Goal: Task Accomplishment & Management: Complete application form

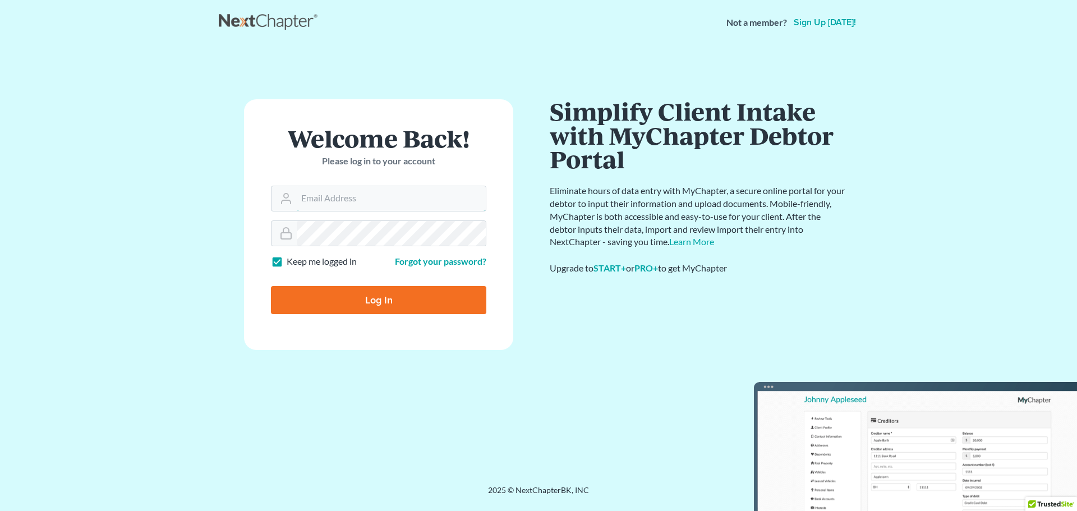
type input "[PERSON_NAME][EMAIL_ADDRESS][DOMAIN_NAME]"
click at [361, 299] on input "Log In" at bounding box center [378, 300] width 215 height 28
type input "Thinking..."
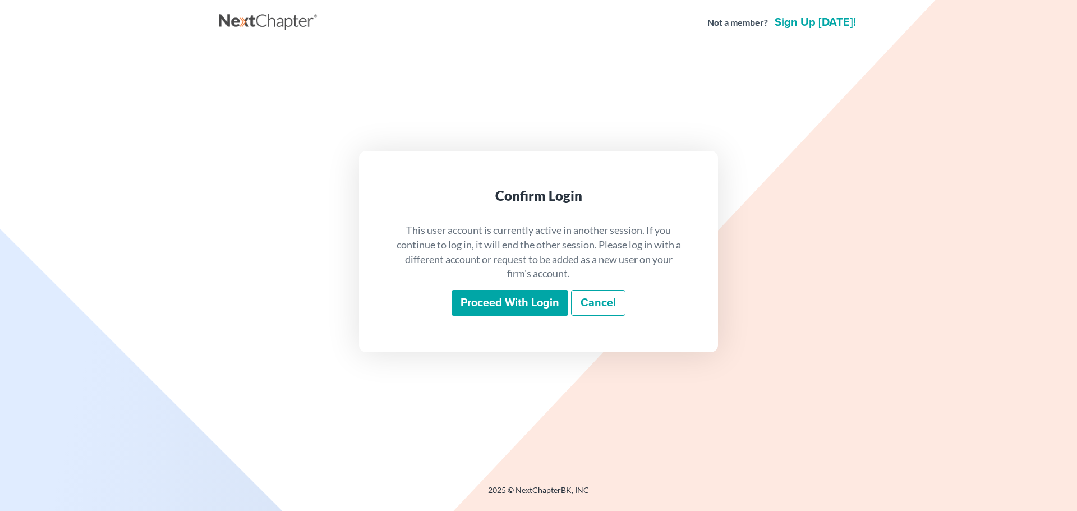
click at [517, 297] on input "Proceed with login" at bounding box center [510, 303] width 117 height 26
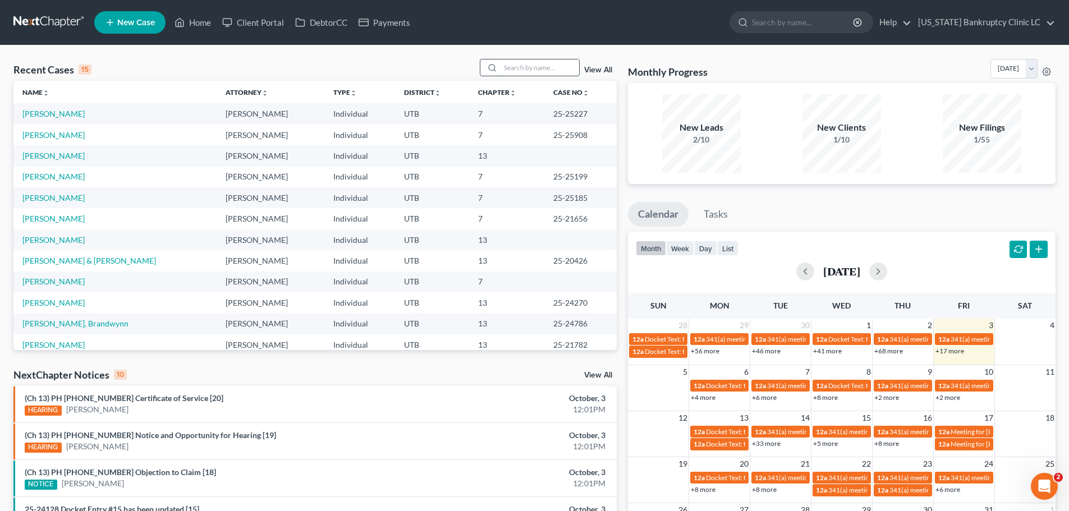
click at [521, 73] on input "search" at bounding box center [540, 67] width 79 height 16
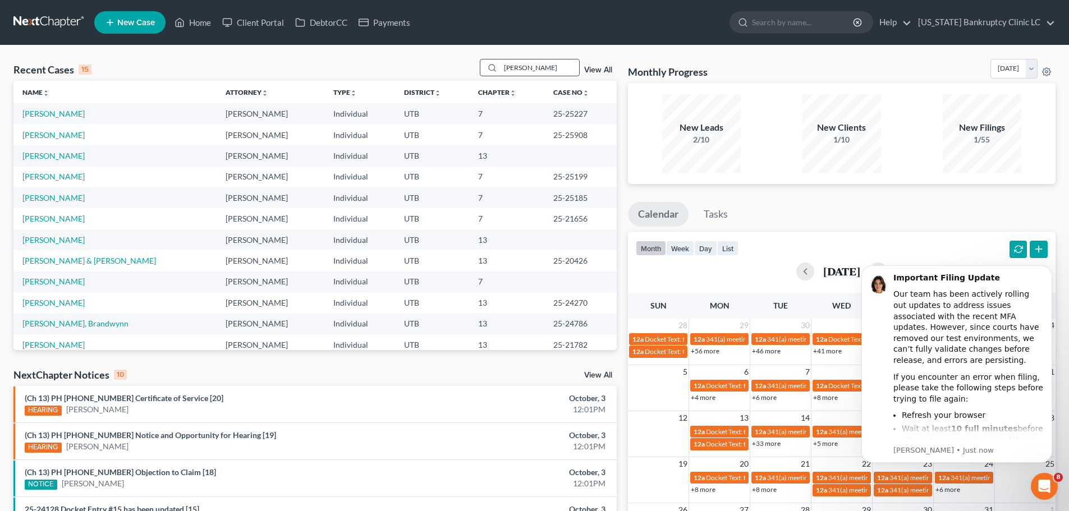
type input "reyes"
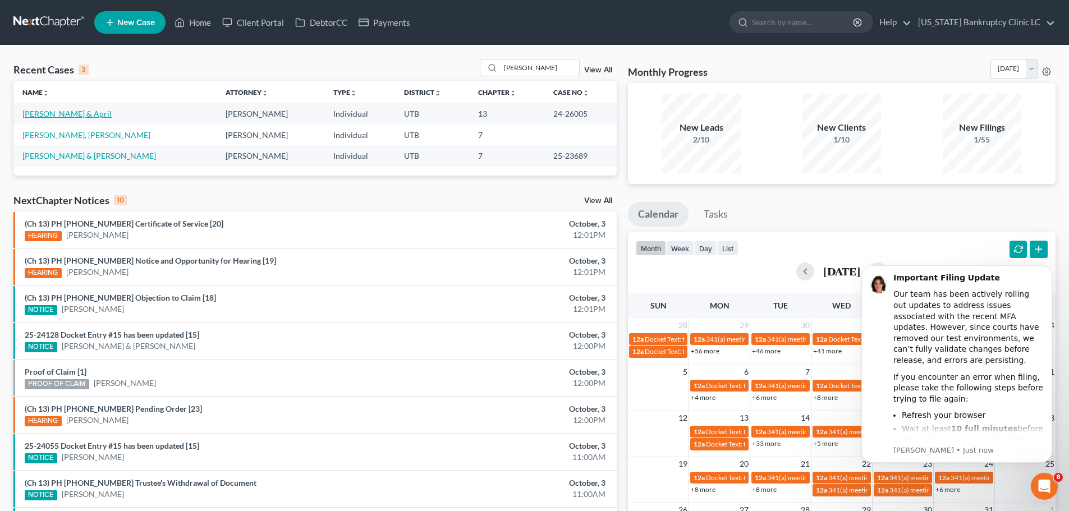
click at [68, 112] on link "[PERSON_NAME] & April" at bounding box center [66, 114] width 89 height 10
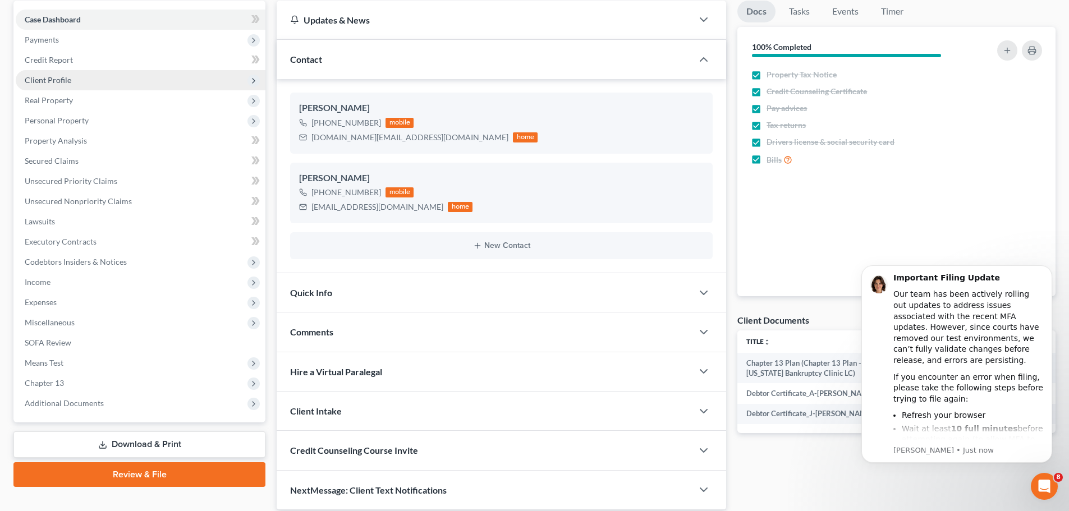
scroll to position [149, 0]
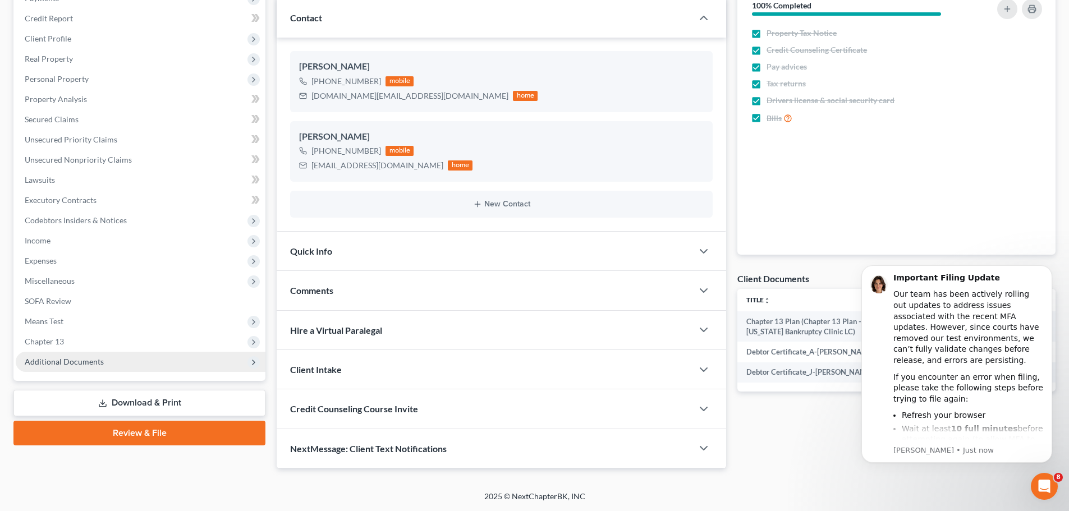
click at [91, 361] on span "Additional Documents" at bounding box center [64, 362] width 79 height 10
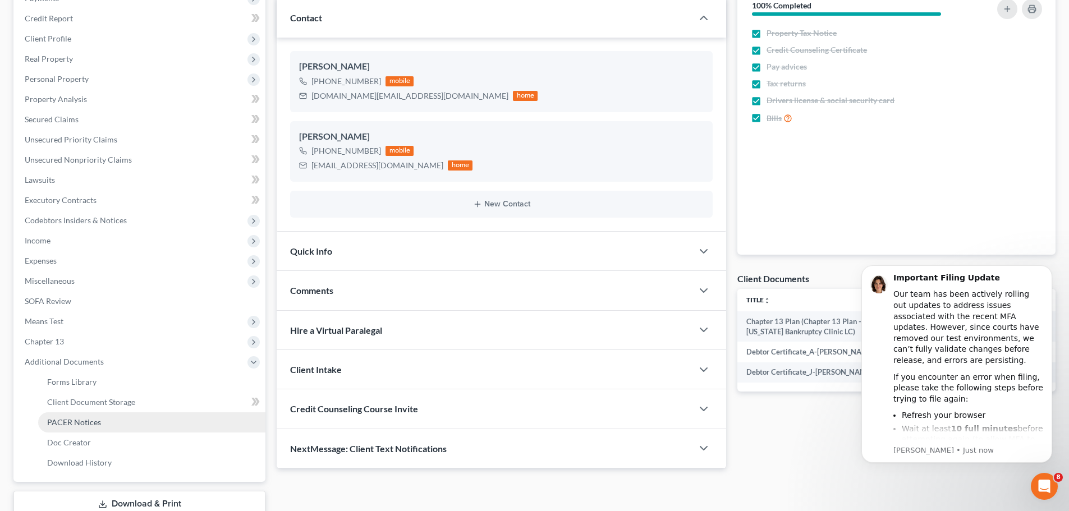
click at [83, 424] on span "PACER Notices" at bounding box center [74, 423] width 54 height 10
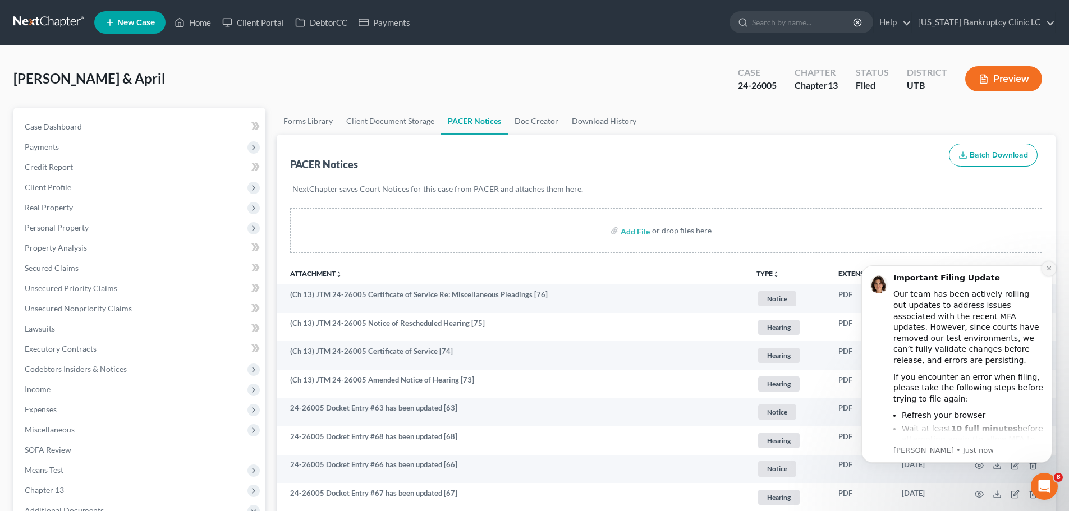
click at [1049, 269] on icon "Dismiss notification" at bounding box center [1049, 269] width 4 height 4
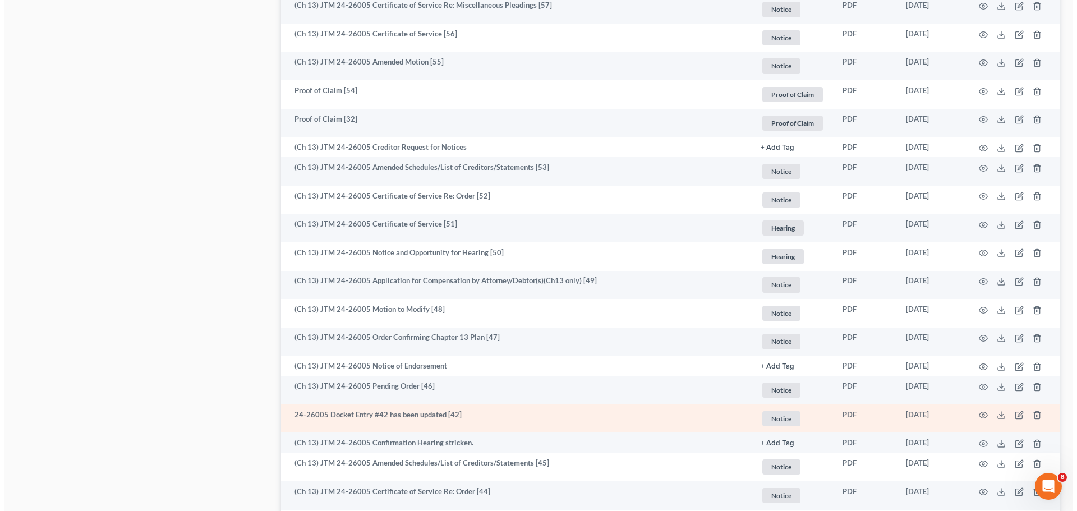
scroll to position [1010, 0]
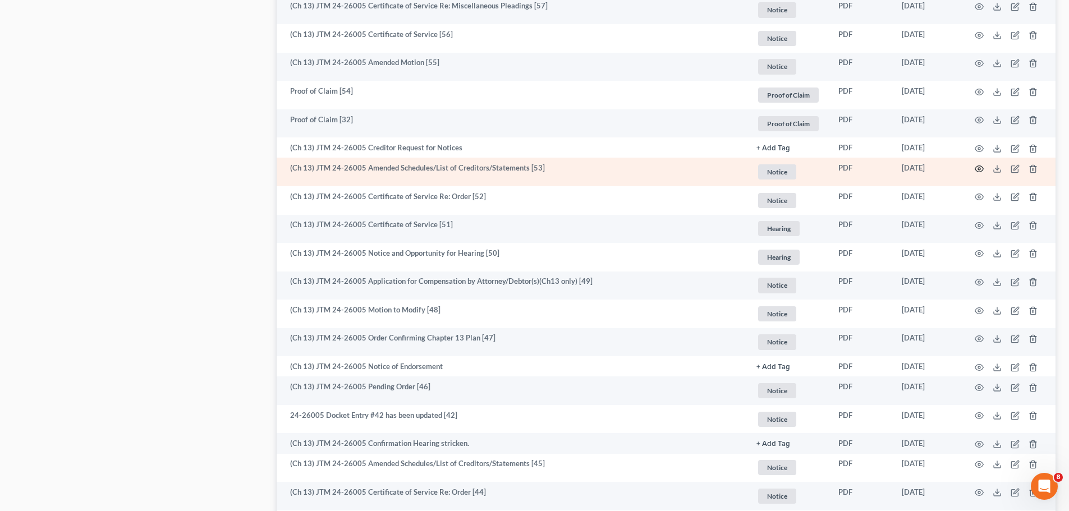
click at [980, 169] on circle "button" at bounding box center [979, 169] width 2 height 2
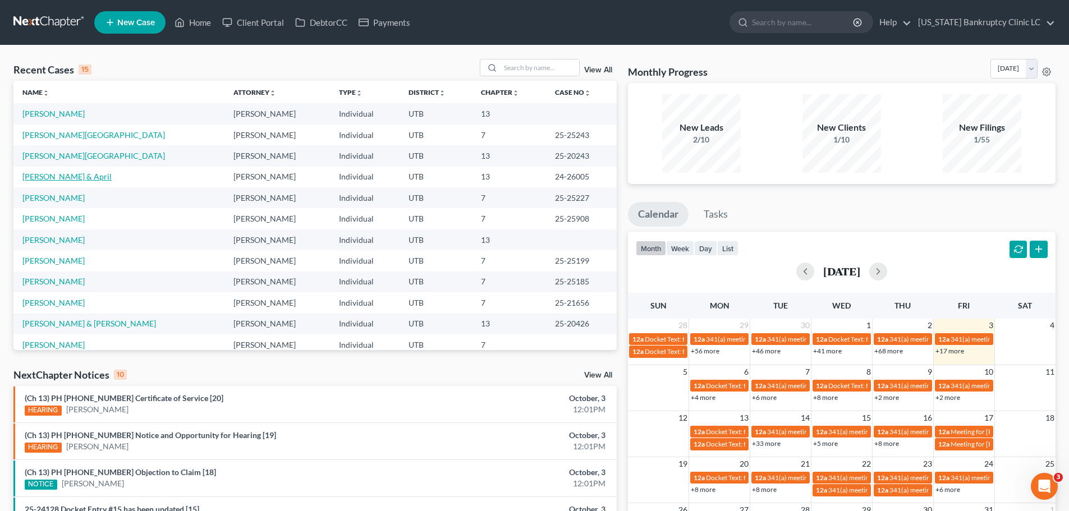
click at [54, 176] on link "[PERSON_NAME] & April" at bounding box center [66, 177] width 89 height 10
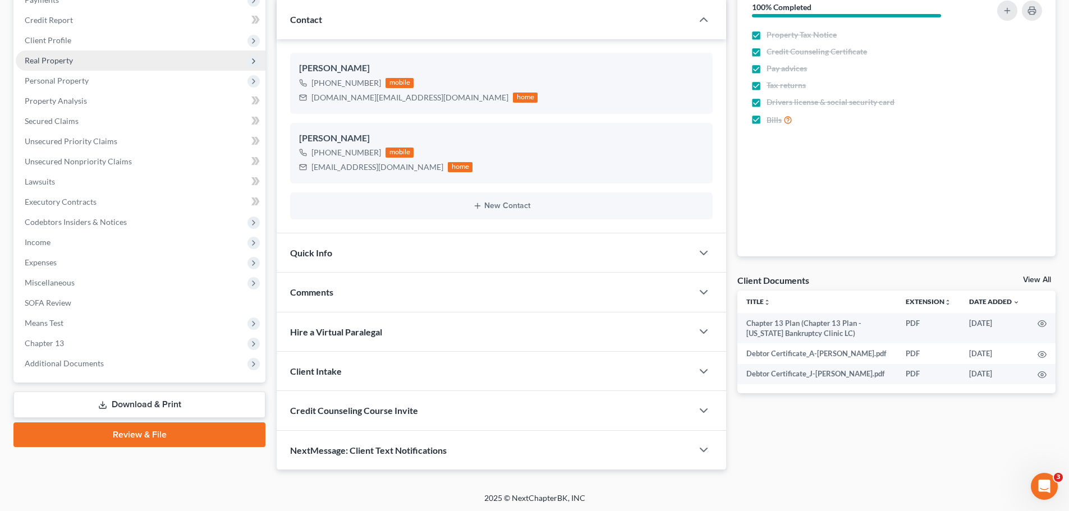
scroll to position [149, 0]
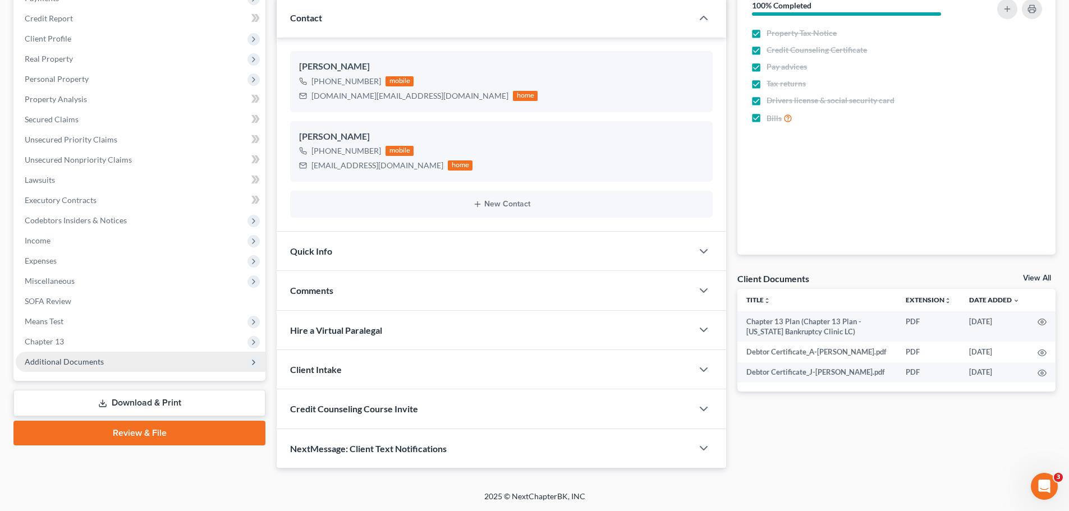
click at [79, 356] on span "Additional Documents" at bounding box center [141, 362] width 250 height 20
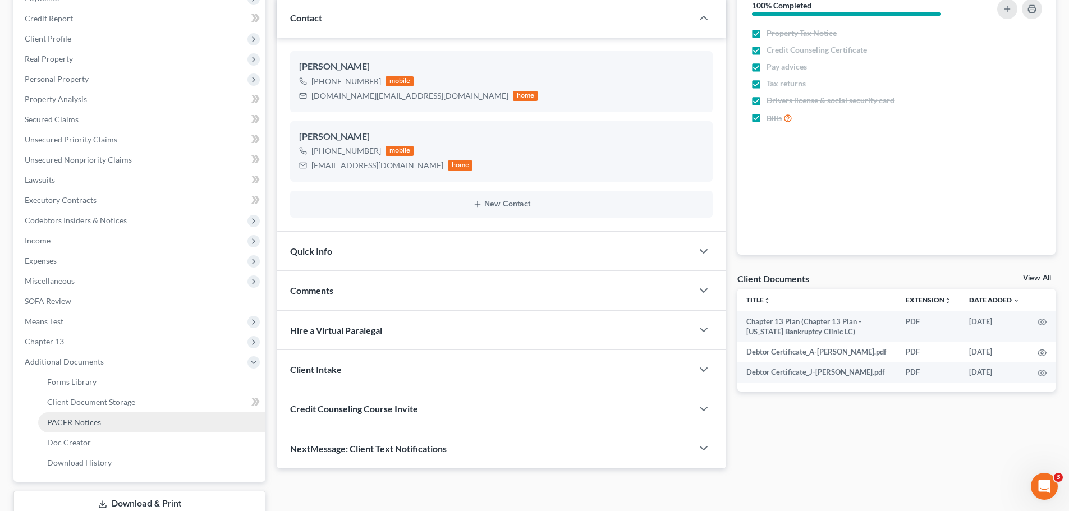
click at [81, 419] on span "PACER Notices" at bounding box center [74, 423] width 54 height 10
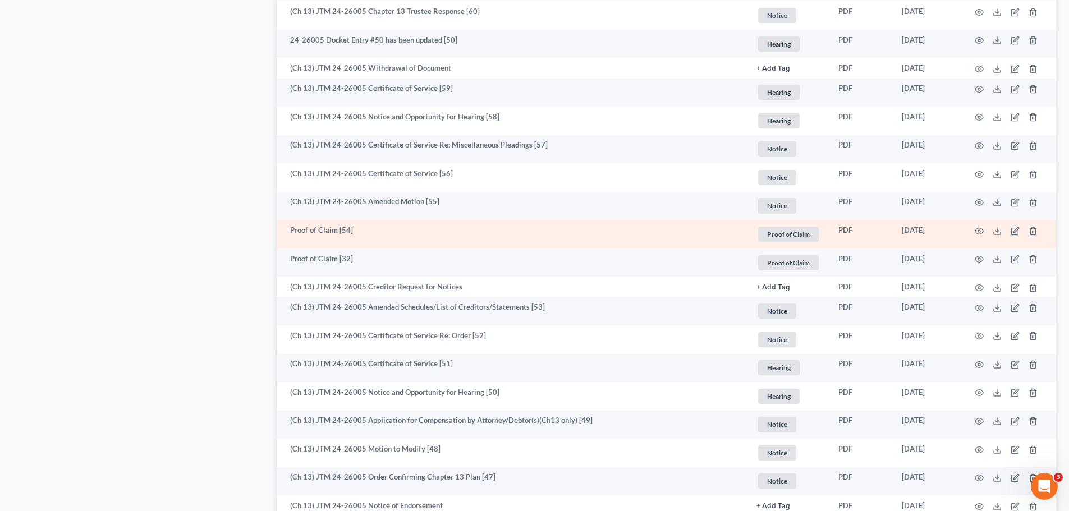
scroll to position [898, 0]
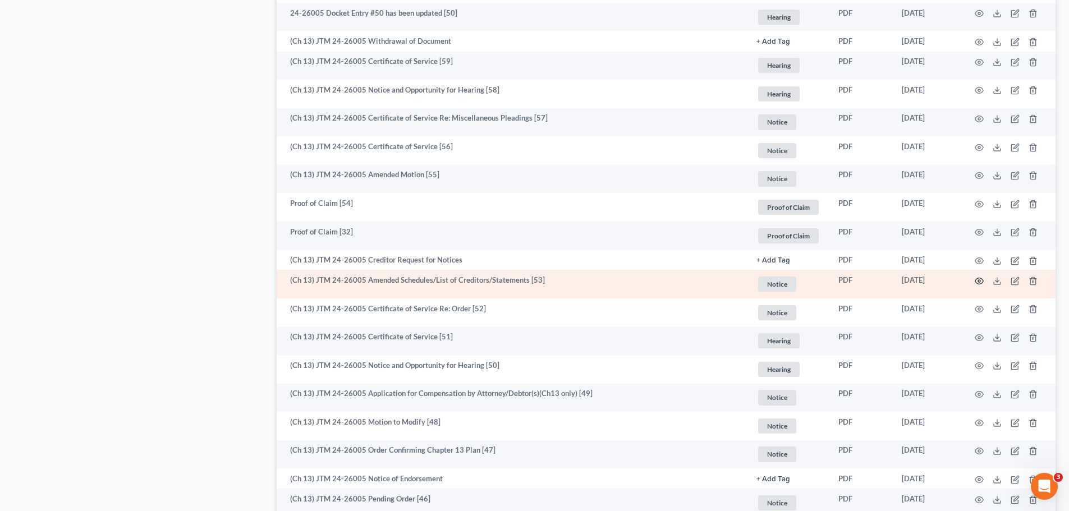
click at [980, 278] on icon "button" at bounding box center [979, 281] width 8 height 6
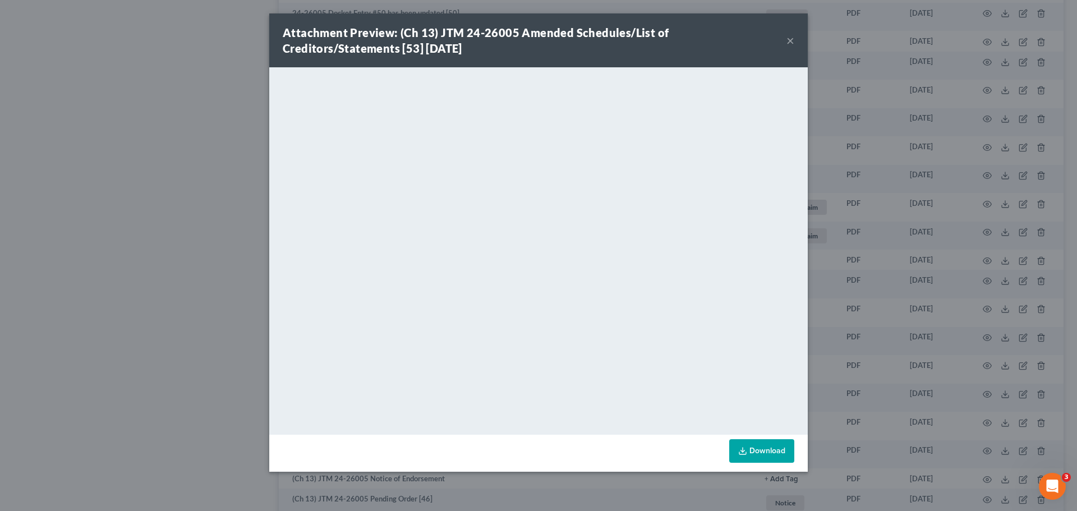
click at [790, 39] on button "×" at bounding box center [791, 40] width 8 height 13
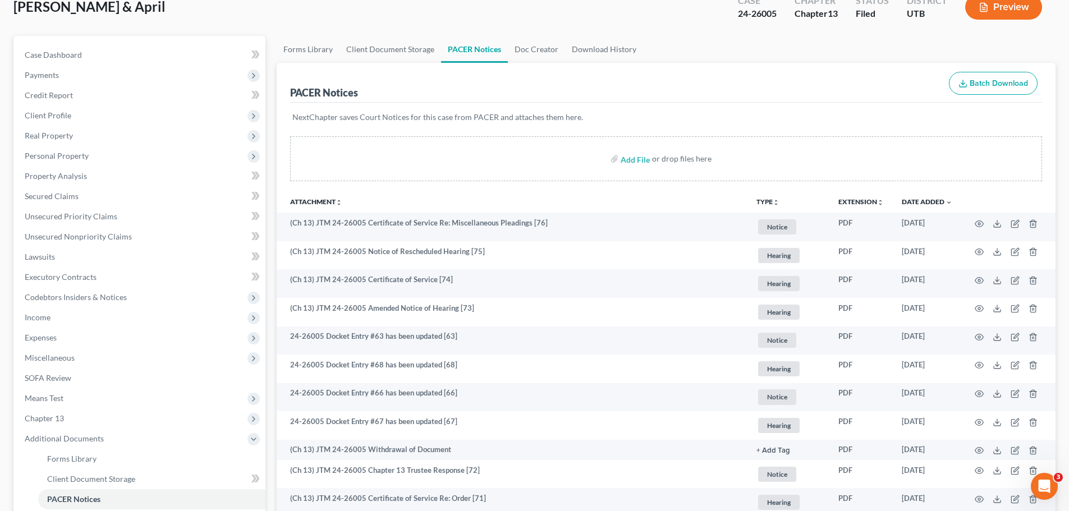
scroll to position [0, 0]
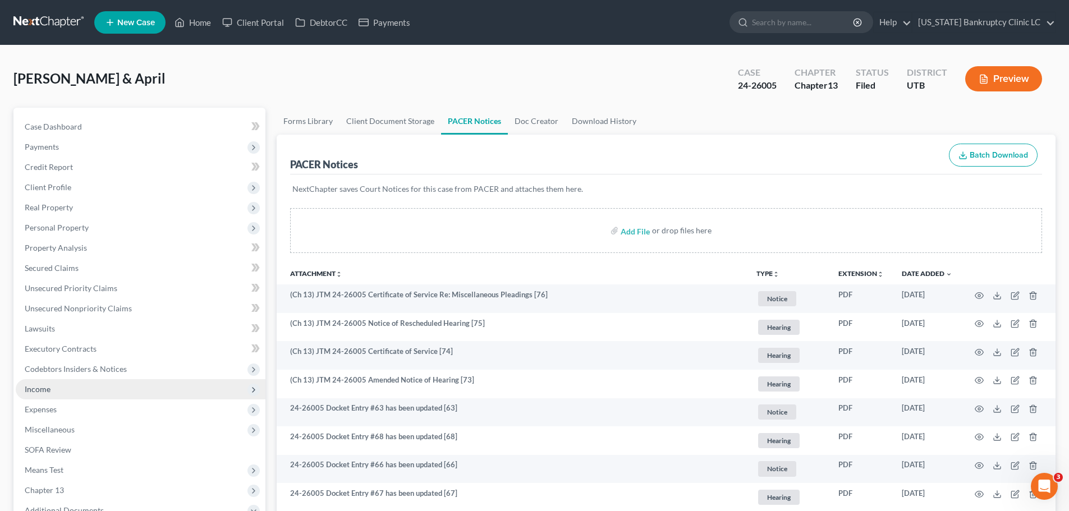
click at [45, 390] on span "Income" at bounding box center [38, 389] width 26 height 10
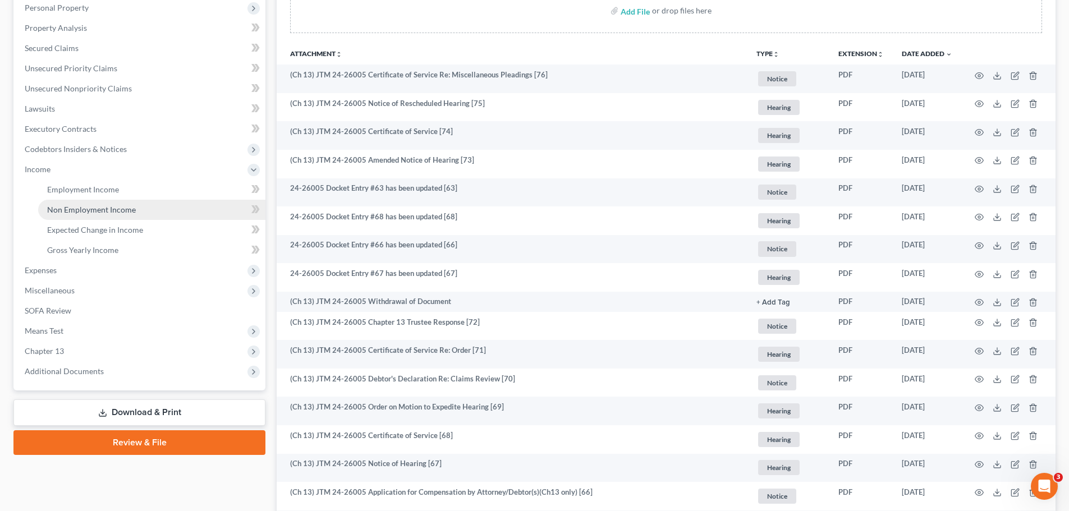
scroll to position [224, 0]
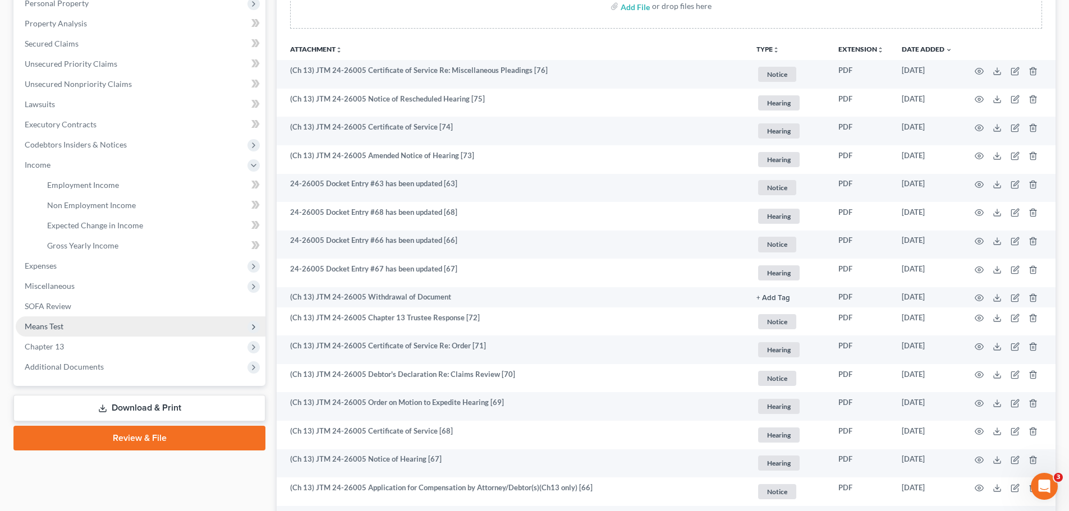
click at [105, 327] on span "Means Test" at bounding box center [141, 326] width 250 height 20
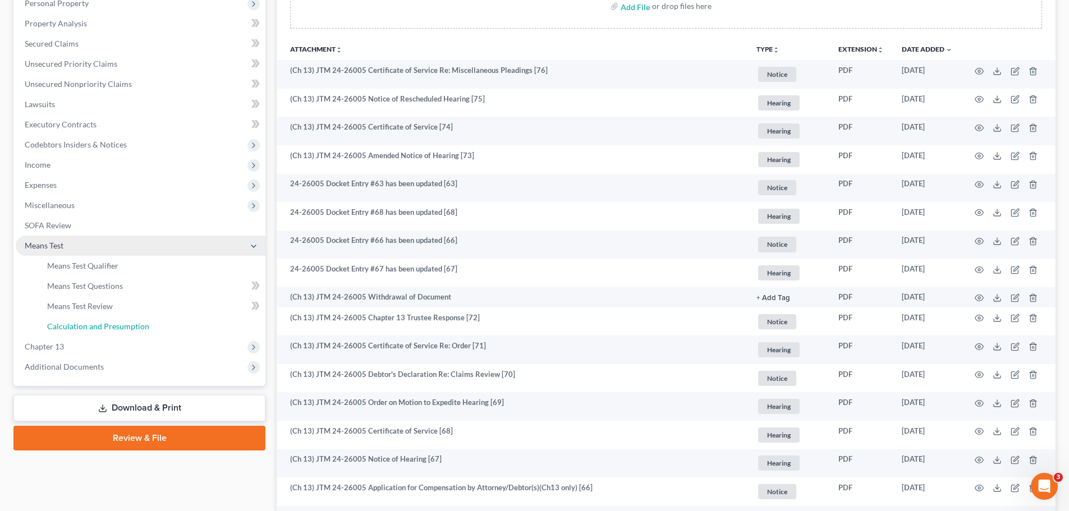
click at [105, 327] on span "Calculation and Presumption" at bounding box center [98, 327] width 102 height 10
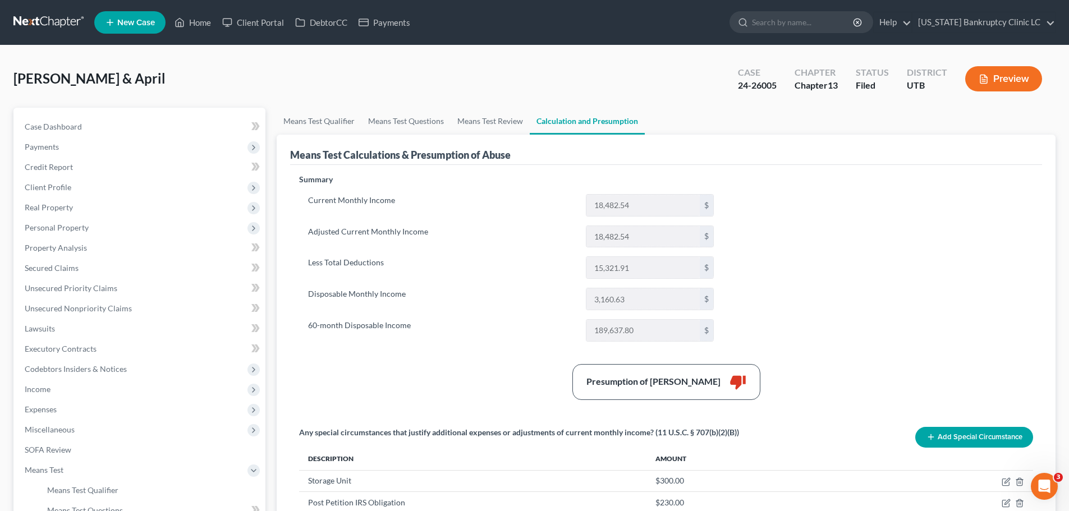
click at [135, 73] on div "Reyes, Joel & April Upgraded Case 24-26005 Chapter Chapter 13 Status Filed Dist…" at bounding box center [534, 83] width 1042 height 49
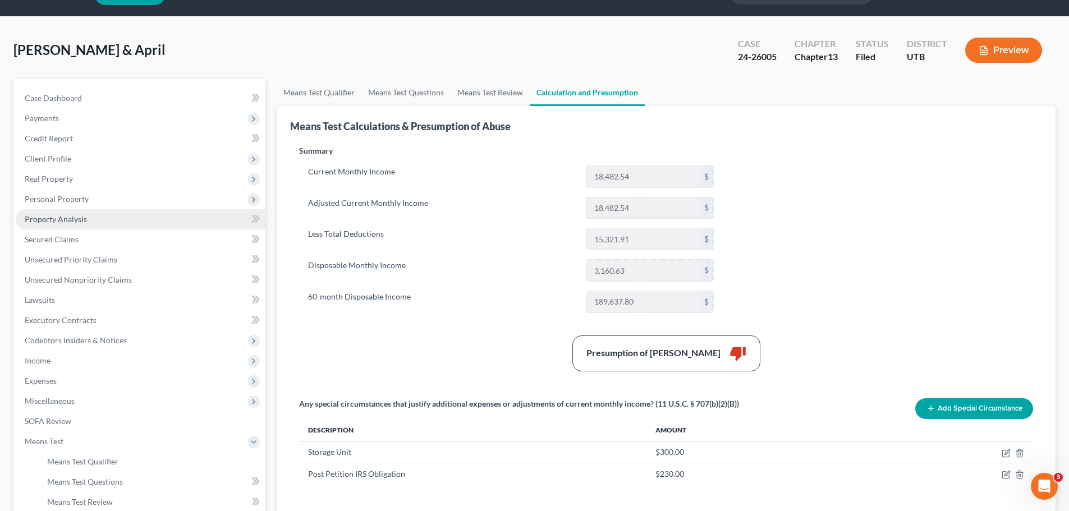
scroll to position [56, 0]
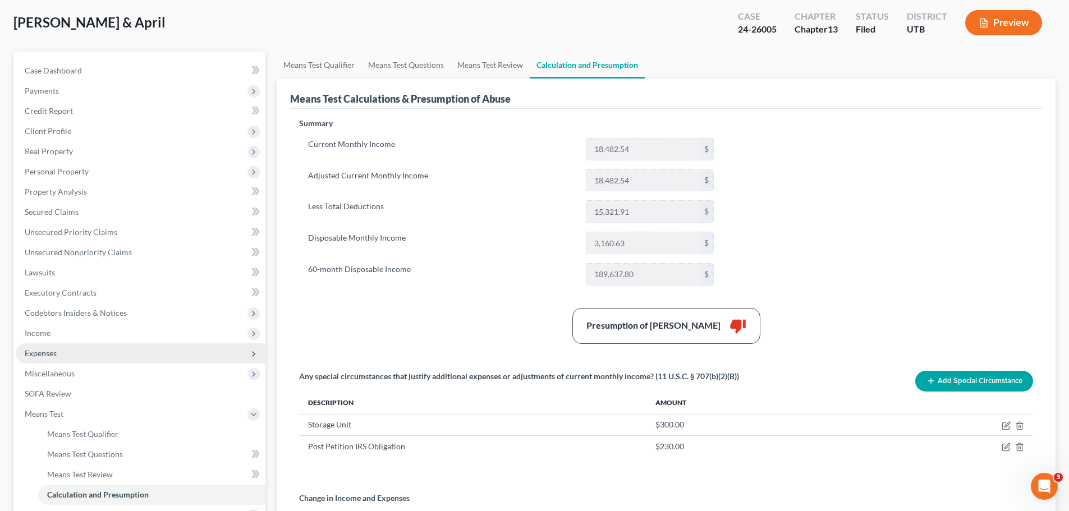
click at [82, 355] on span "Expenses" at bounding box center [141, 353] width 250 height 20
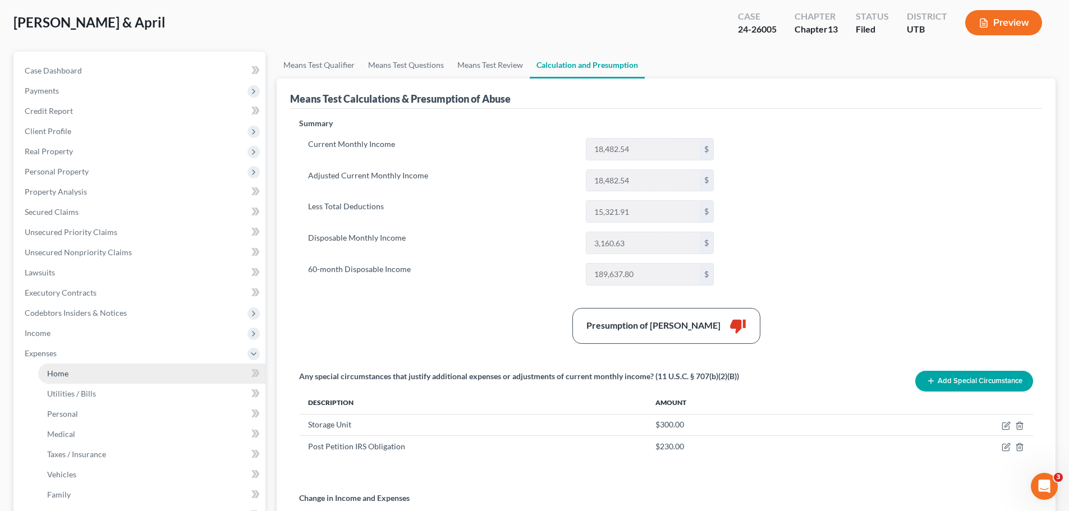
click at [77, 369] on link "Home" at bounding box center [151, 374] width 227 height 20
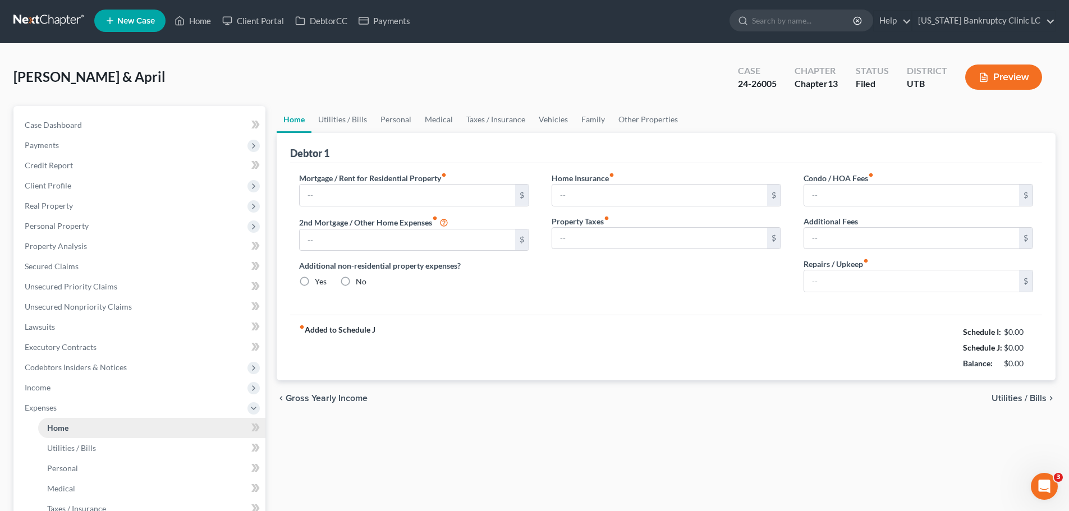
type input "2,325.00"
type input "0.00"
radio input "true"
type input "15.00"
type input "0.00"
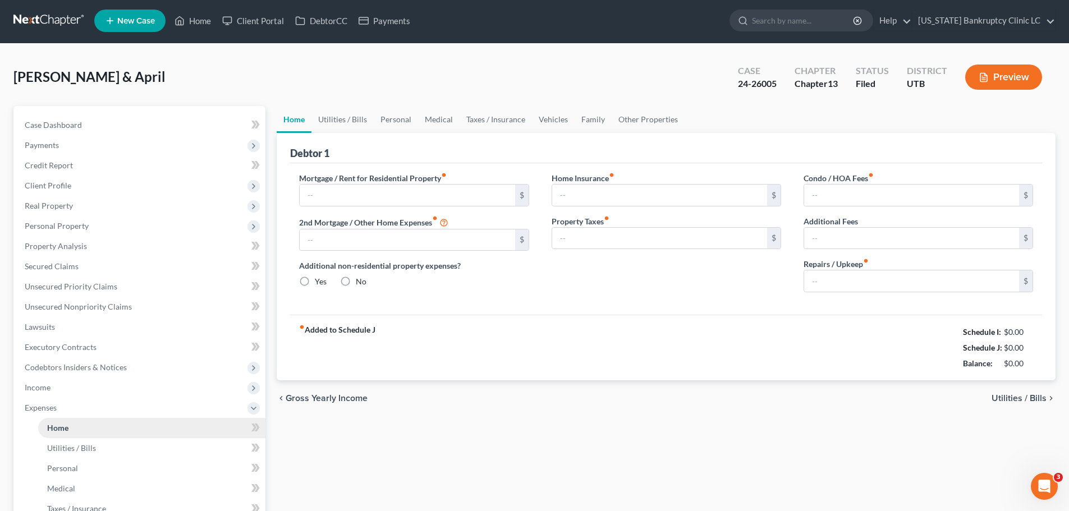
type input "0.00"
type input "65.00"
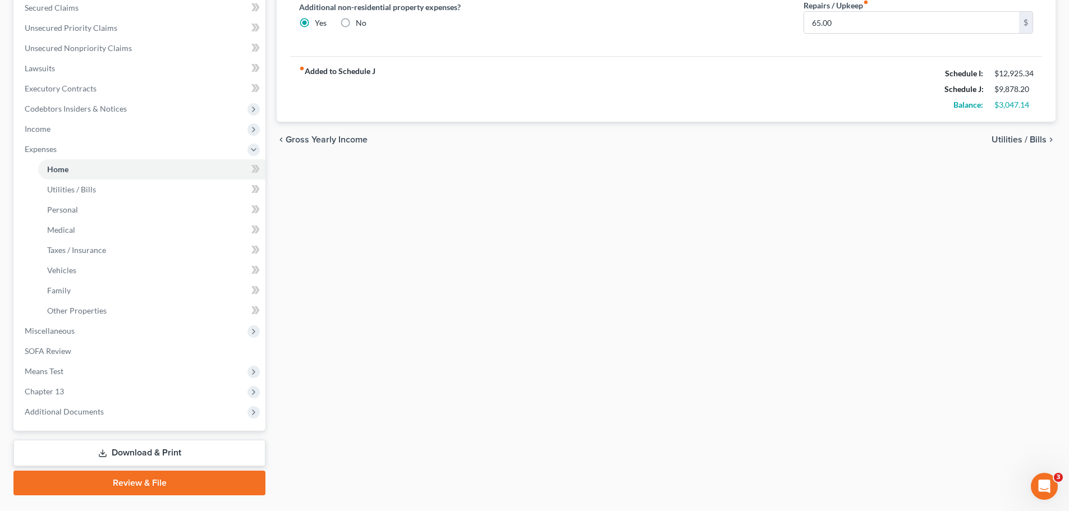
scroll to position [281, 0]
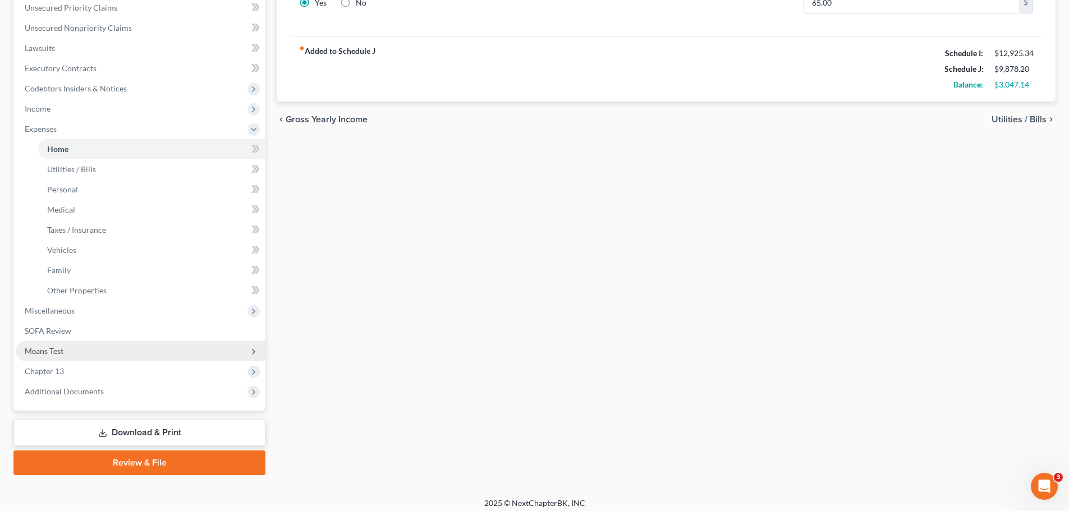
click at [115, 352] on span "Means Test" at bounding box center [141, 351] width 250 height 20
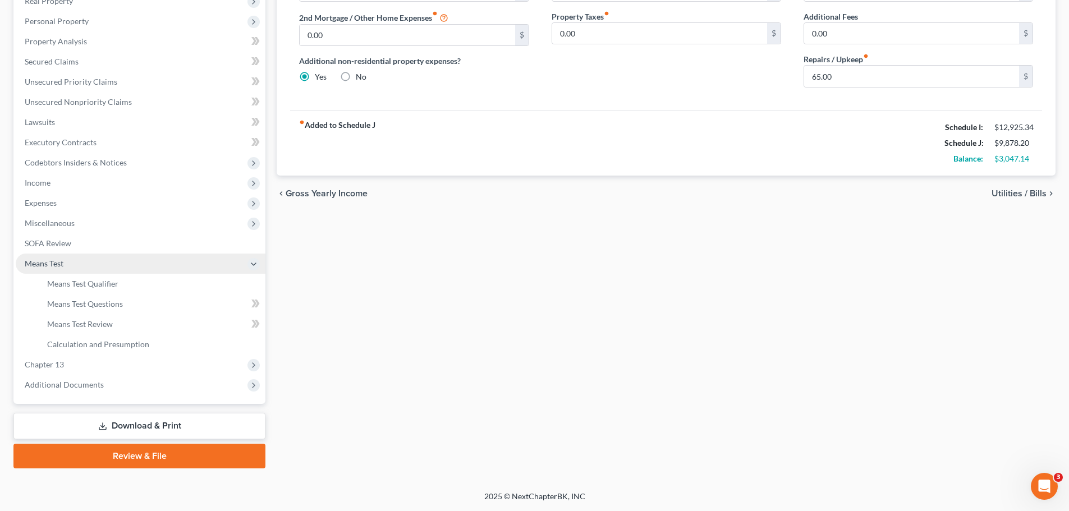
scroll to position [207, 0]
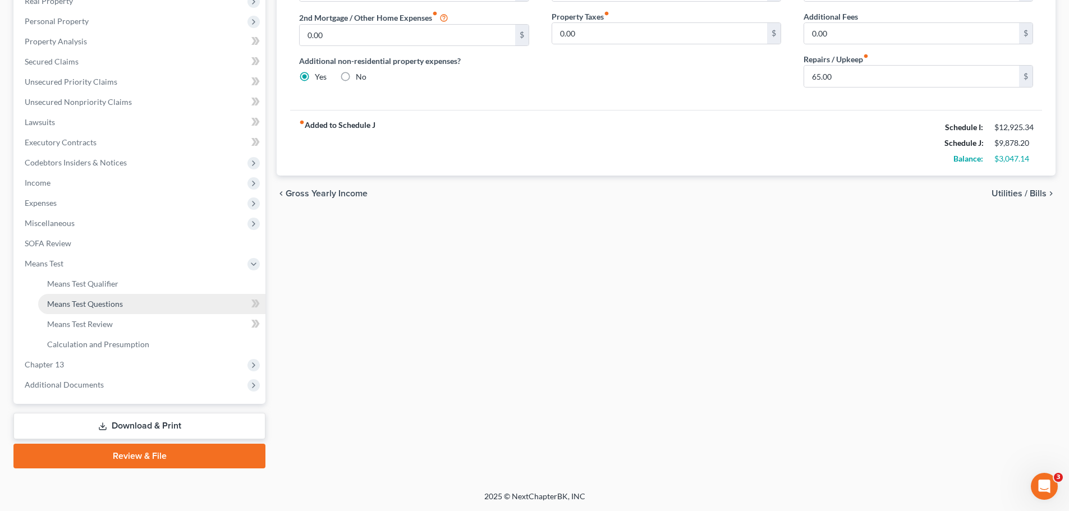
click at [127, 302] on link "Means Test Questions" at bounding box center [151, 304] width 227 height 20
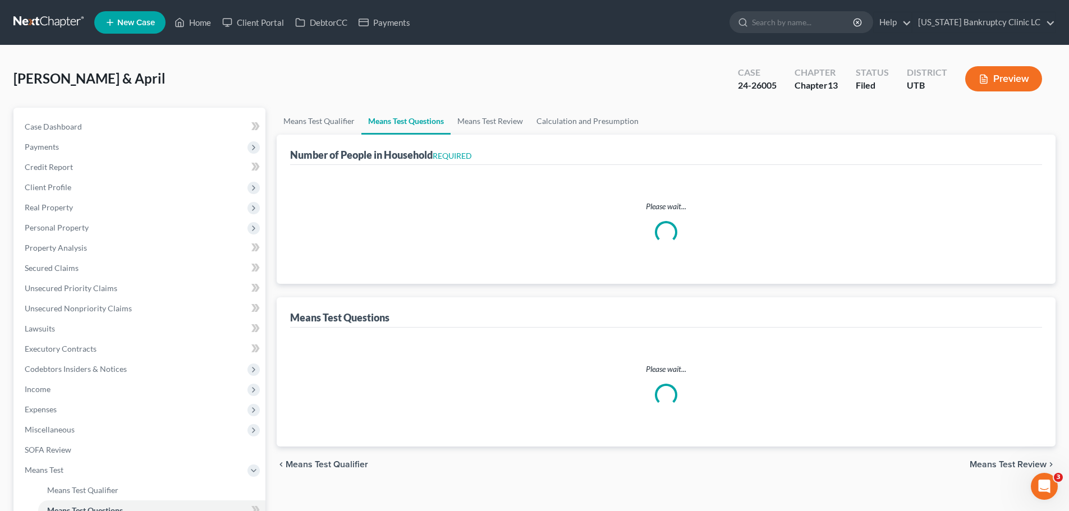
select select "0"
select select "60"
select select "1"
select select "60"
select select "1"
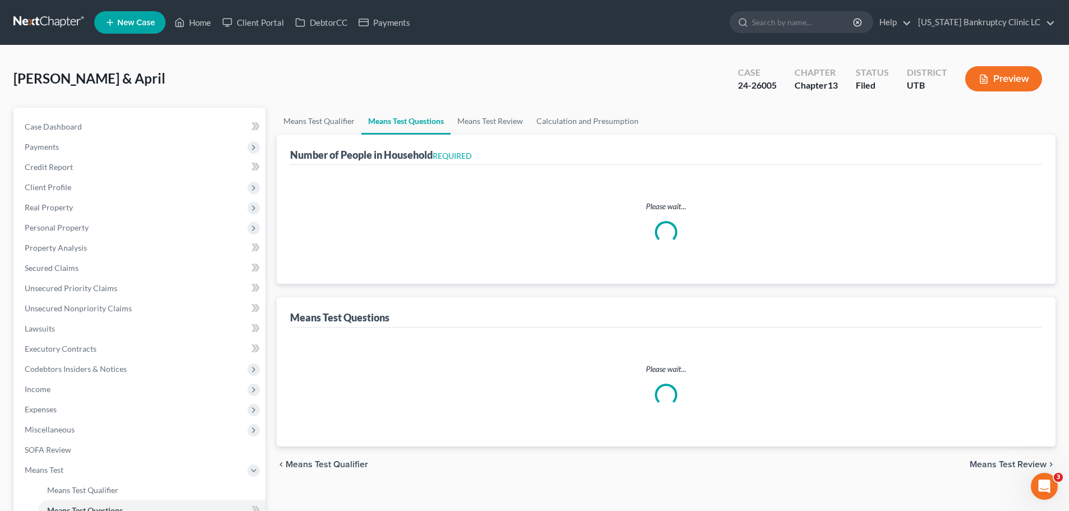
select select "60"
select select "0"
select select "60"
select select "0"
select select "60"
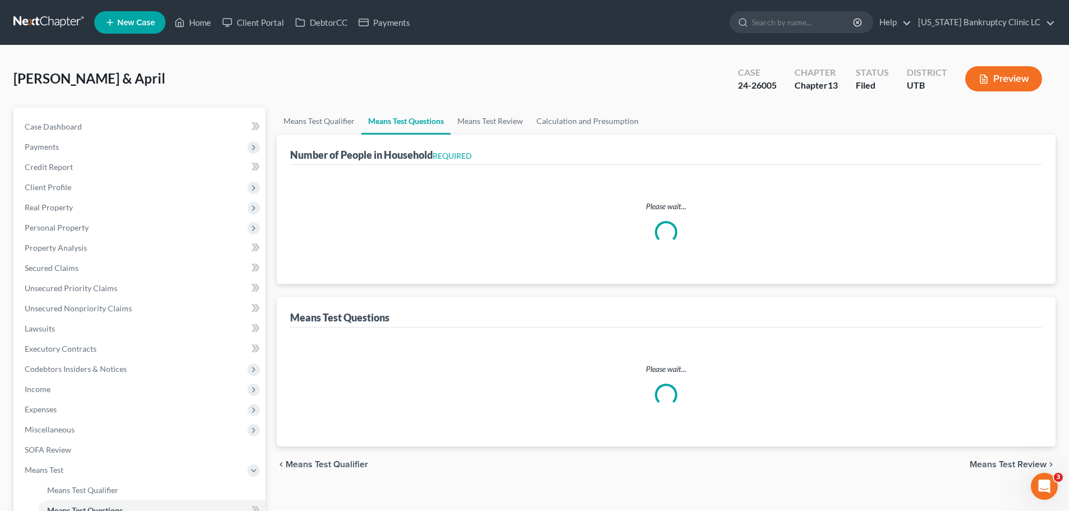
select select "1"
select select "60"
select select "1"
select select "60"
select select "2"
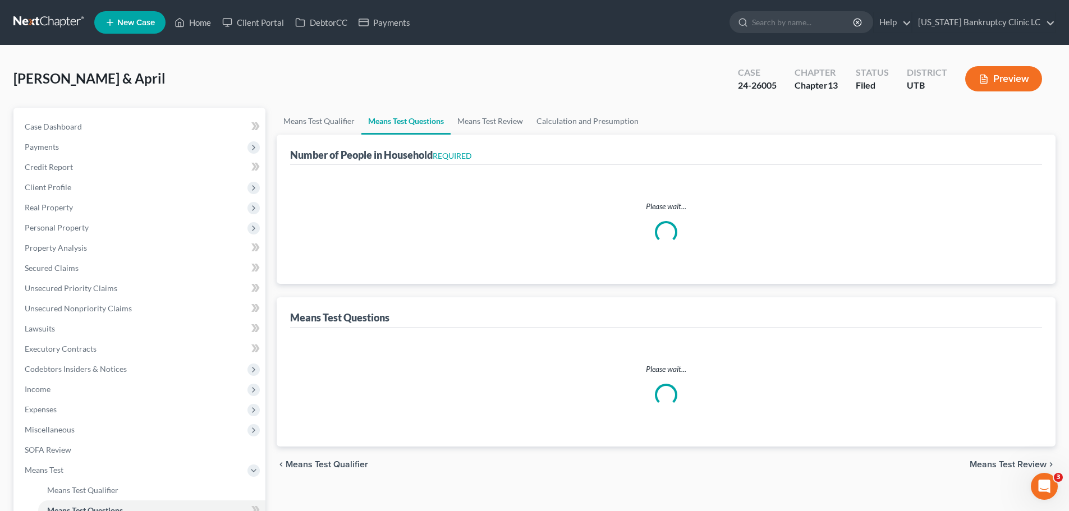
select select "5"
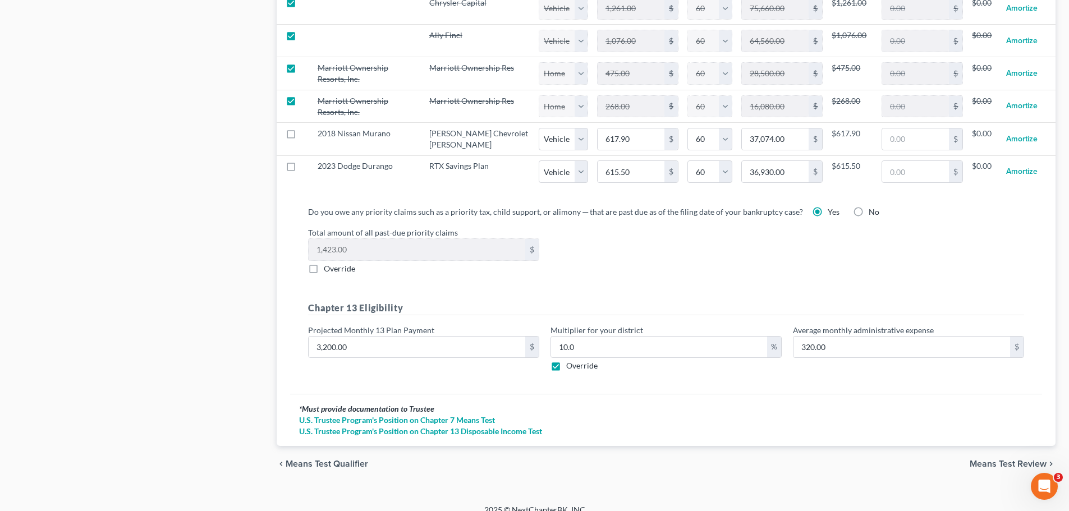
scroll to position [1245, 0]
click at [993, 457] on span "Means Test Review" at bounding box center [1008, 461] width 77 height 9
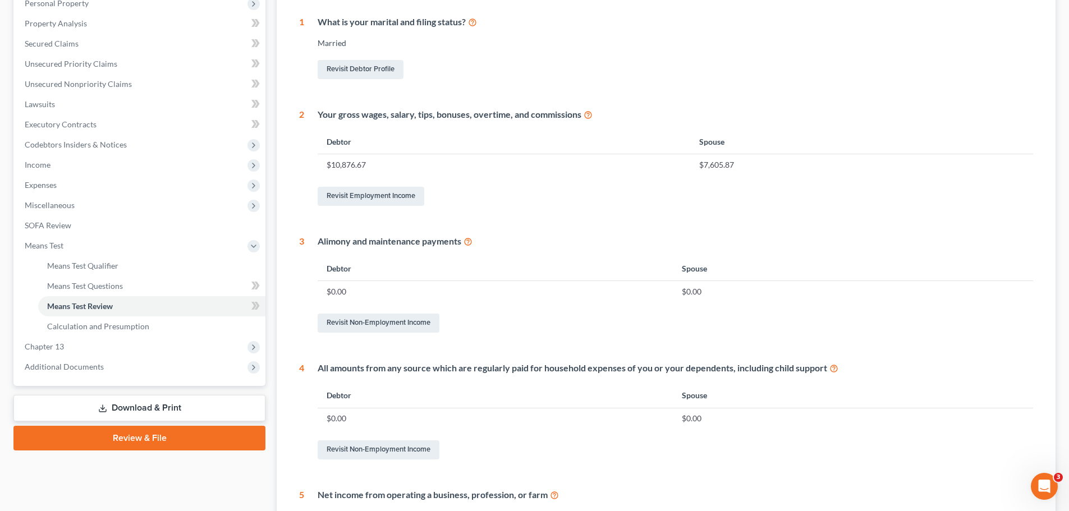
scroll to position [281, 0]
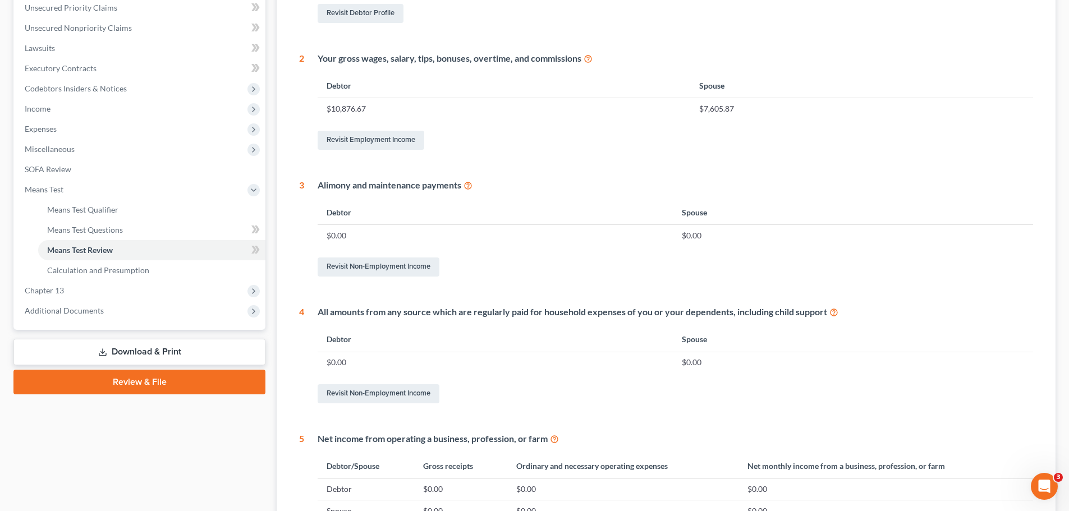
click at [98, 354] on icon at bounding box center [102, 352] width 9 height 9
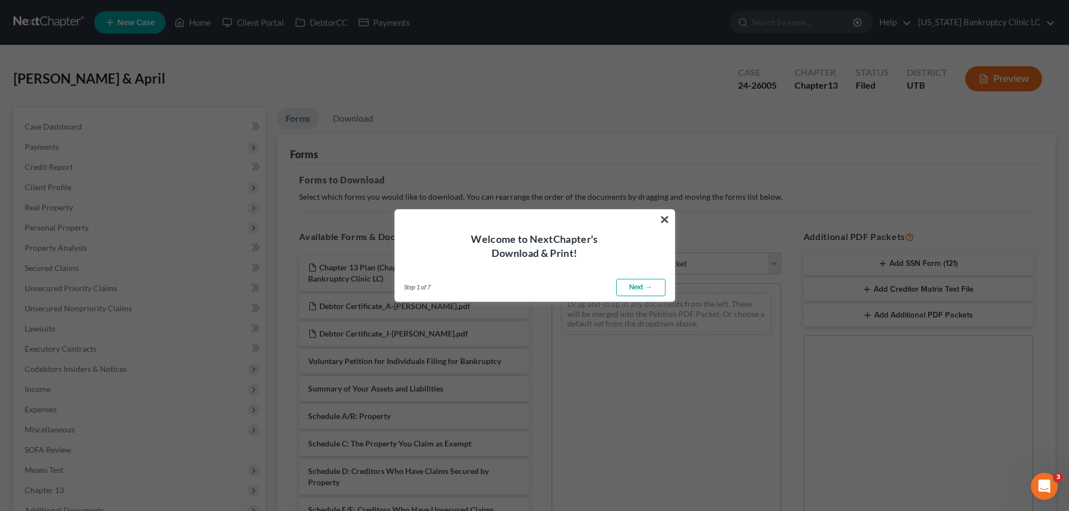
click at [636, 285] on link "Next →" at bounding box center [640, 288] width 49 height 18
select select "0"
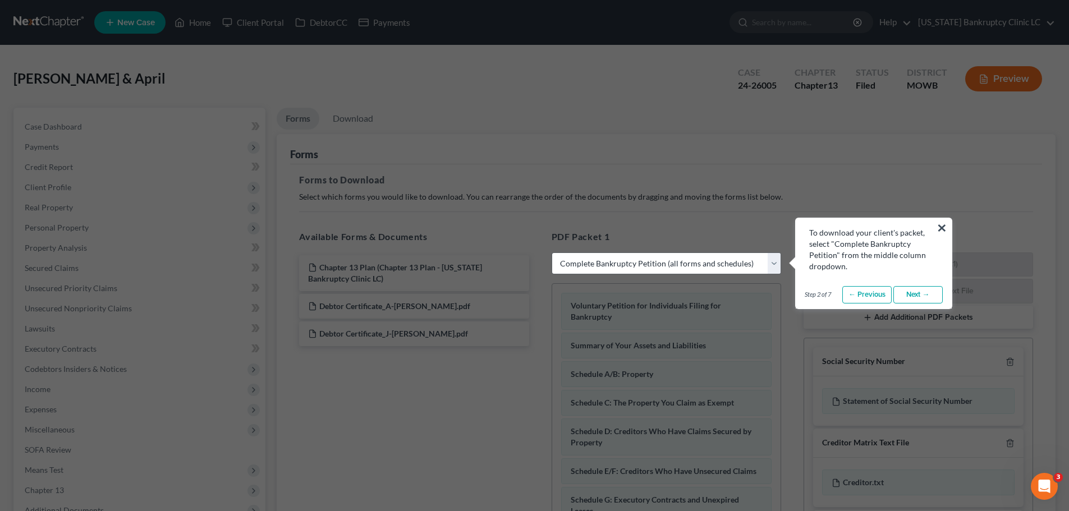
click at [909, 294] on link "Next →" at bounding box center [917, 295] width 49 height 18
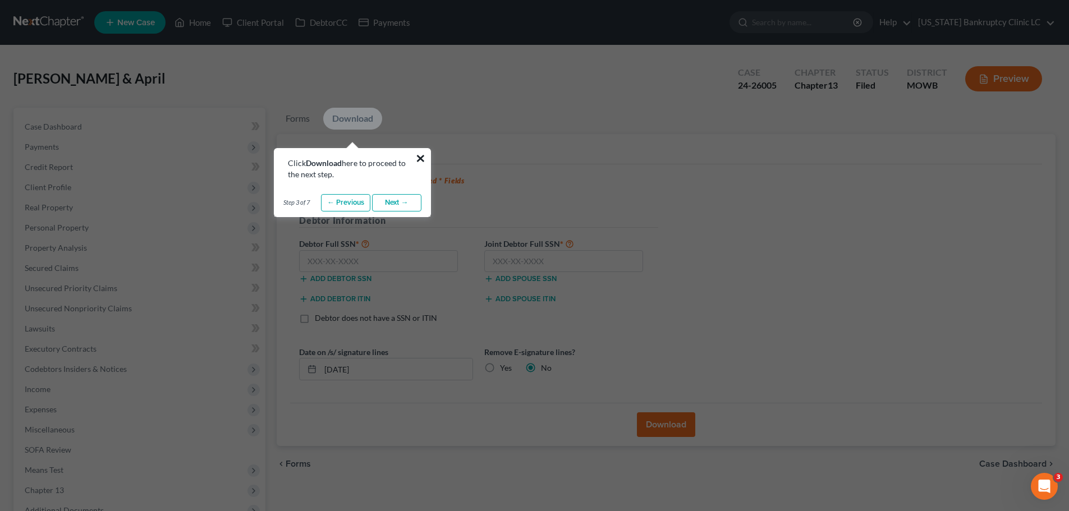
click at [417, 159] on button "×" at bounding box center [420, 158] width 11 height 18
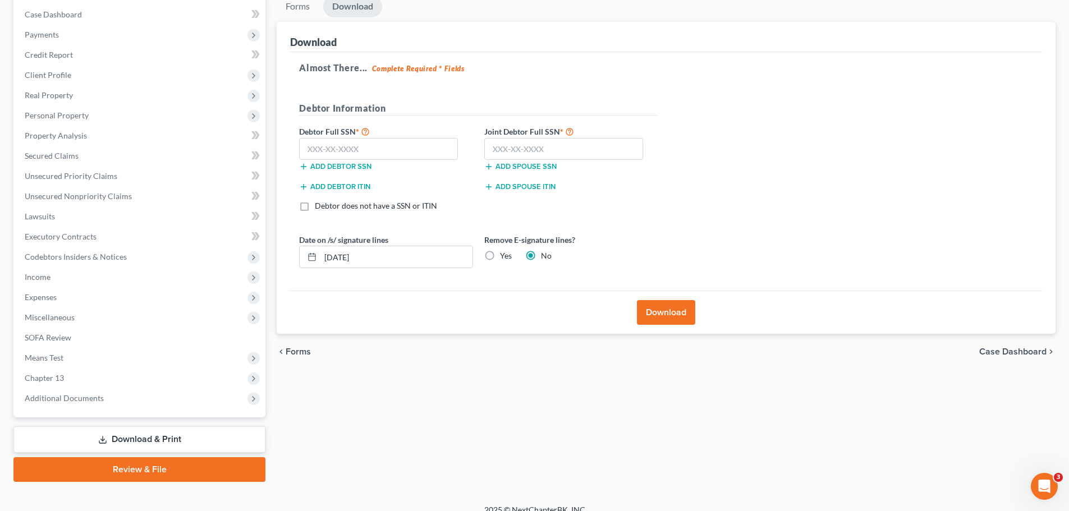
scroll to position [126, 0]
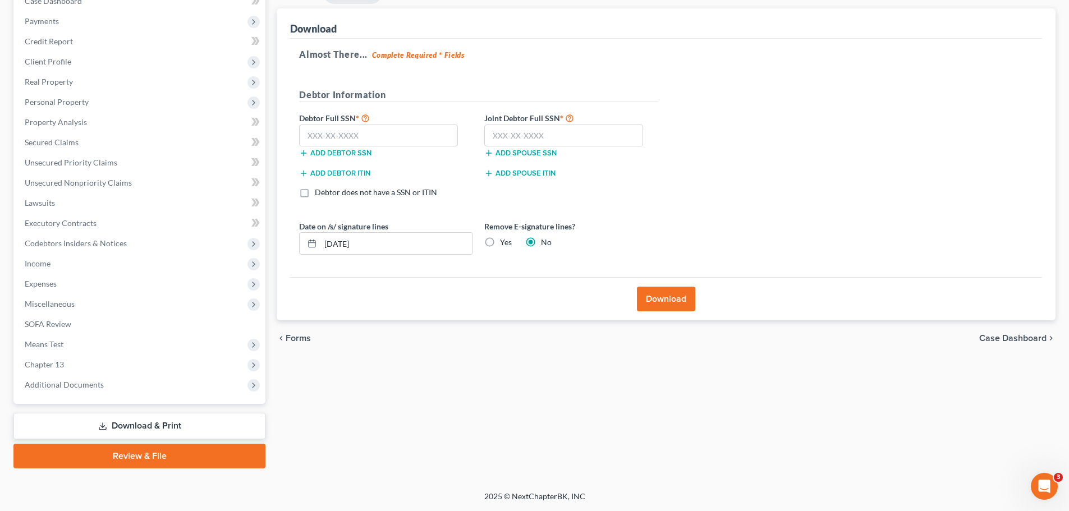
click at [154, 425] on link "Download & Print" at bounding box center [139, 426] width 252 height 26
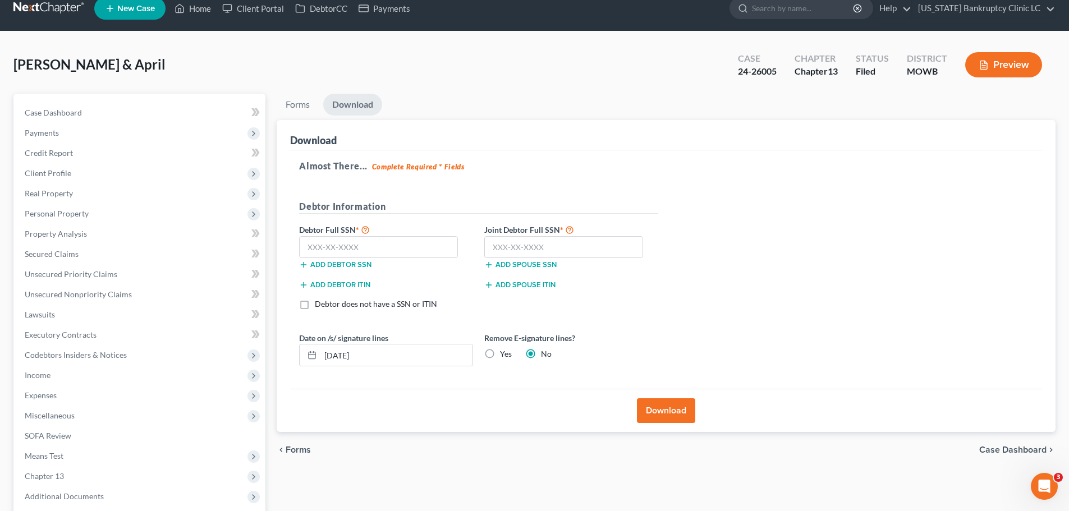
scroll to position [13, 0]
click at [302, 112] on link "Forms" at bounding box center [298, 105] width 42 height 22
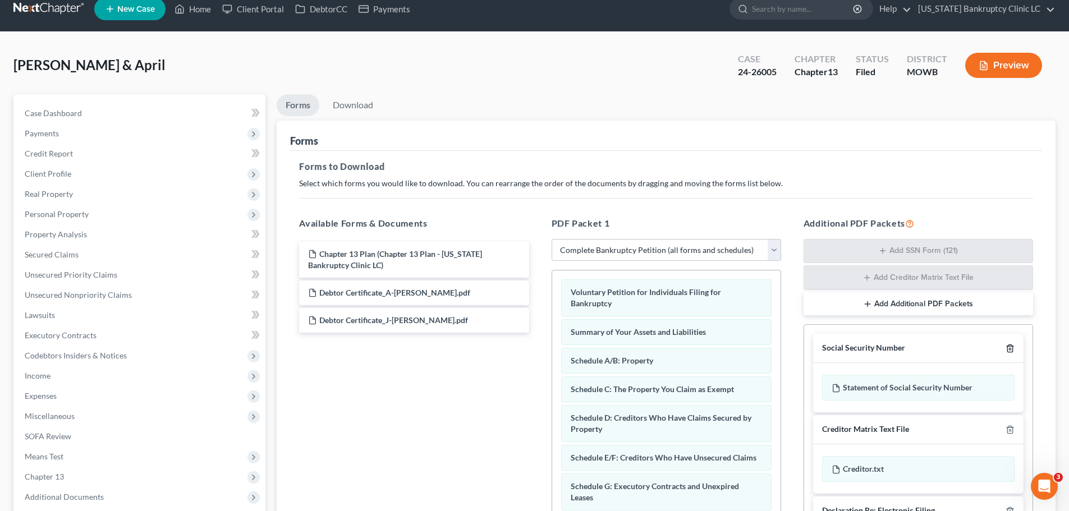
click at [1007, 347] on icon "button" at bounding box center [1009, 348] width 5 height 7
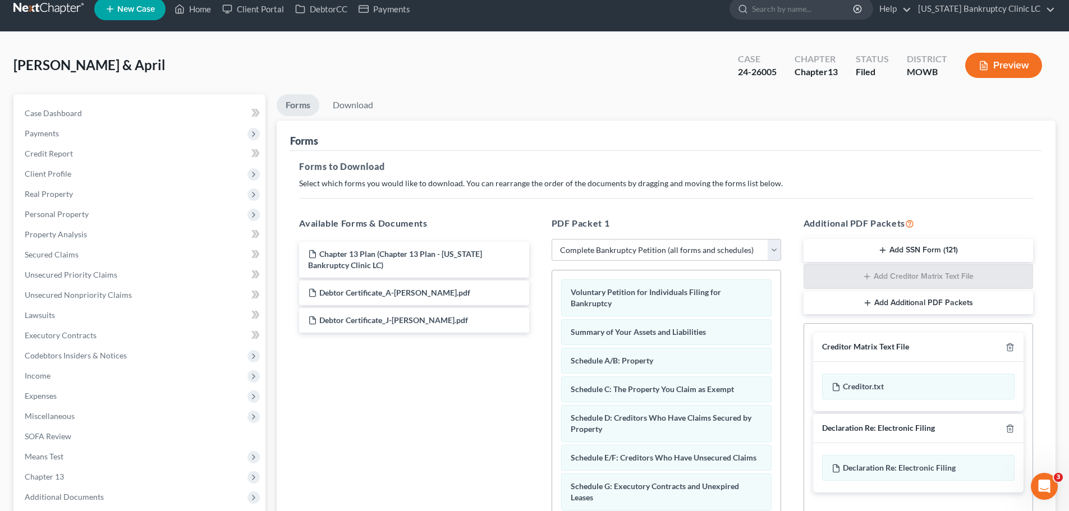
click at [1010, 341] on div "Creditor Matrix Text File" at bounding box center [918, 347] width 210 height 29
click at [1010, 351] on icon "button" at bounding box center [1009, 347] width 5 height 7
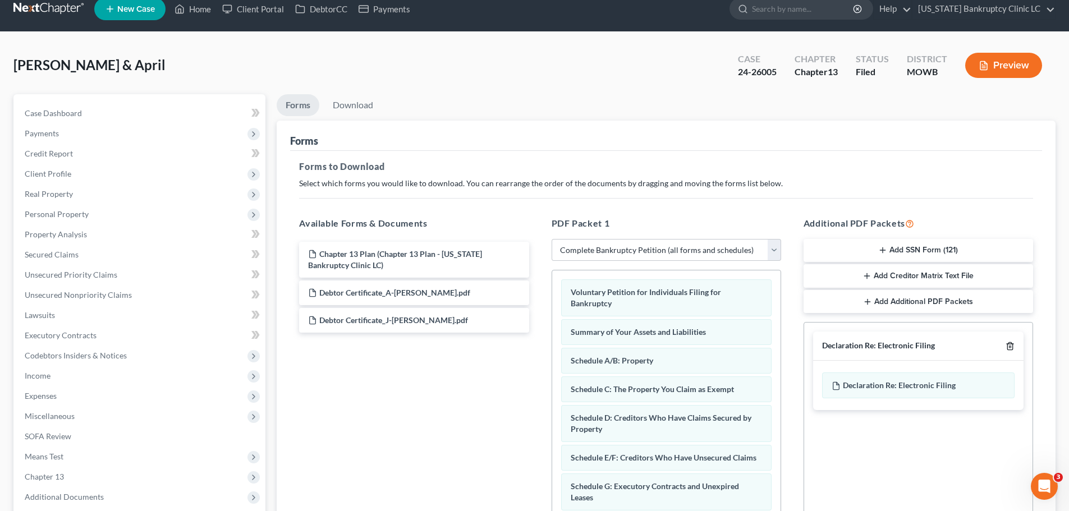
click at [1011, 348] on icon "button" at bounding box center [1010, 346] width 9 height 9
click at [765, 249] on select "Choose Default Petition PDF Packet Complete Bankruptcy Petition (all forms and …" at bounding box center [667, 250] width 230 height 22
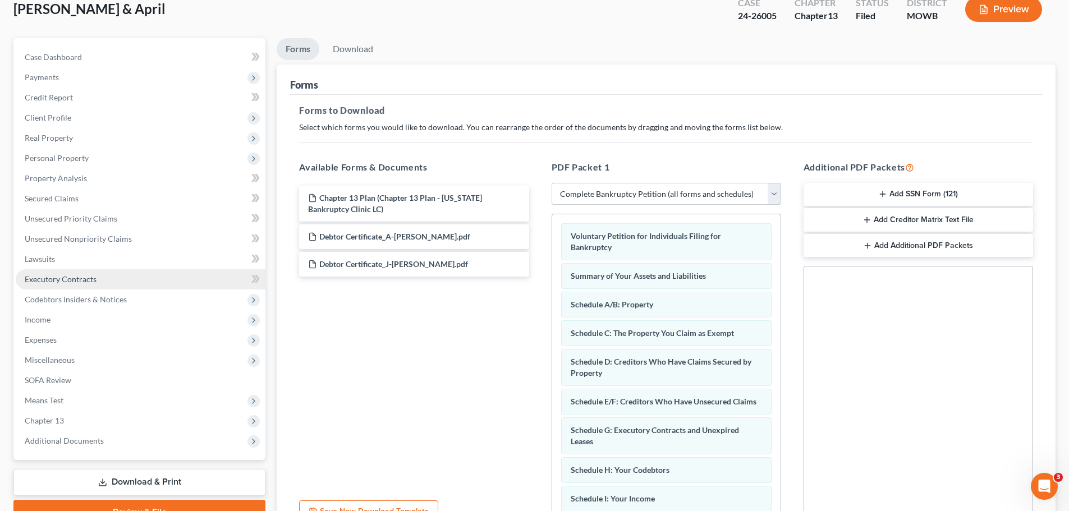
scroll to position [182, 0]
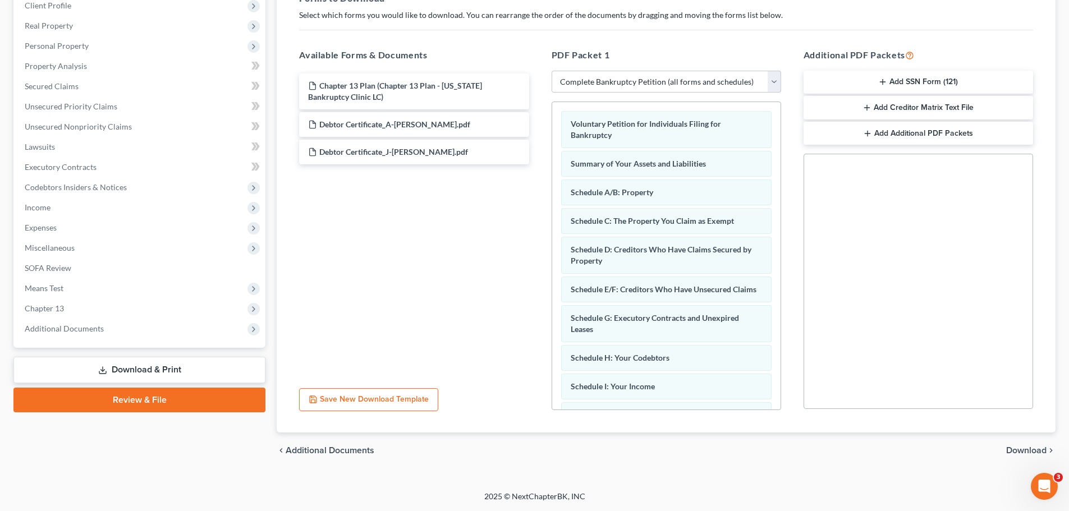
click at [132, 363] on link "Download & Print" at bounding box center [139, 370] width 252 height 26
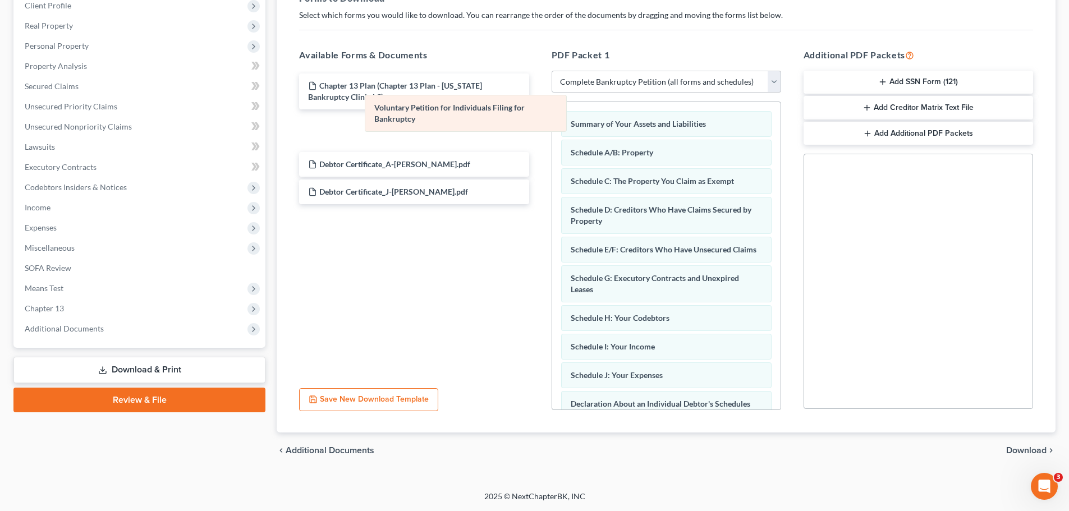
drag, startPoint x: 640, startPoint y: 126, endPoint x: 444, endPoint y: 110, distance: 197.1
click at [552, 110] on div "Voluntary Petition for Individuals Filing for Bankruptcy Voluntary Petition for…" at bounding box center [666, 403] width 228 height 603
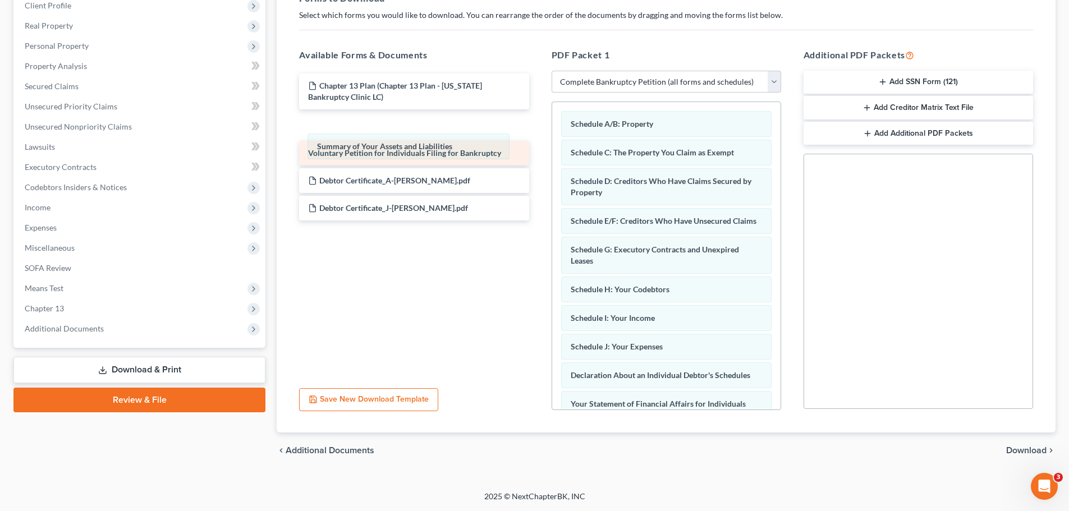
drag, startPoint x: 621, startPoint y: 123, endPoint x: 369, endPoint y: 154, distance: 254.4
click at [552, 145] on div "Summary of Your Assets and Liabilities Summary of Your Assets and Liabilities S…" at bounding box center [666, 389] width 228 height 574
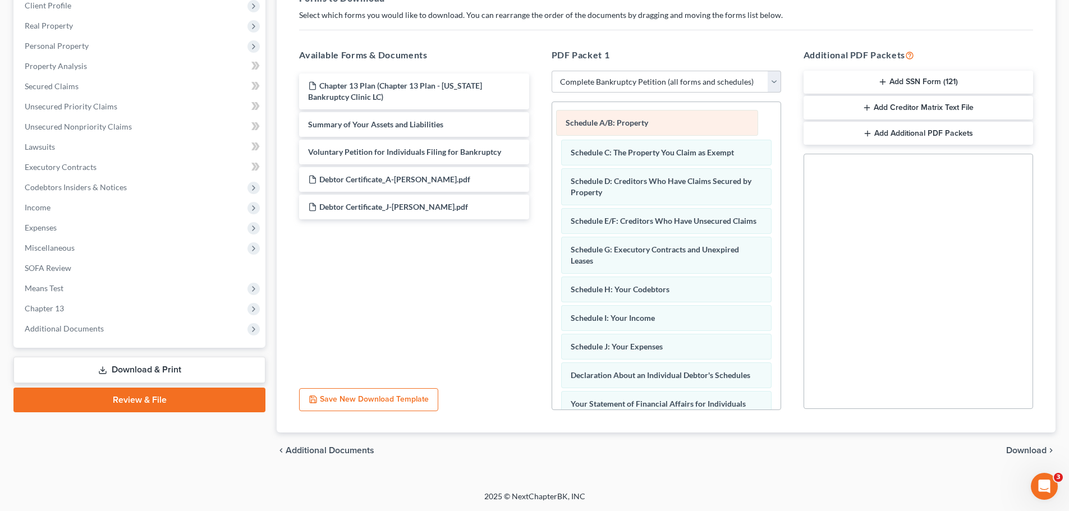
drag, startPoint x: 621, startPoint y: 126, endPoint x: 461, endPoint y: 131, distance: 160.0
click at [552, 128] on div "Schedule A/B: Property Schedule A/B: Property Schedule A/B: Property Schedule C…" at bounding box center [666, 389] width 228 height 574
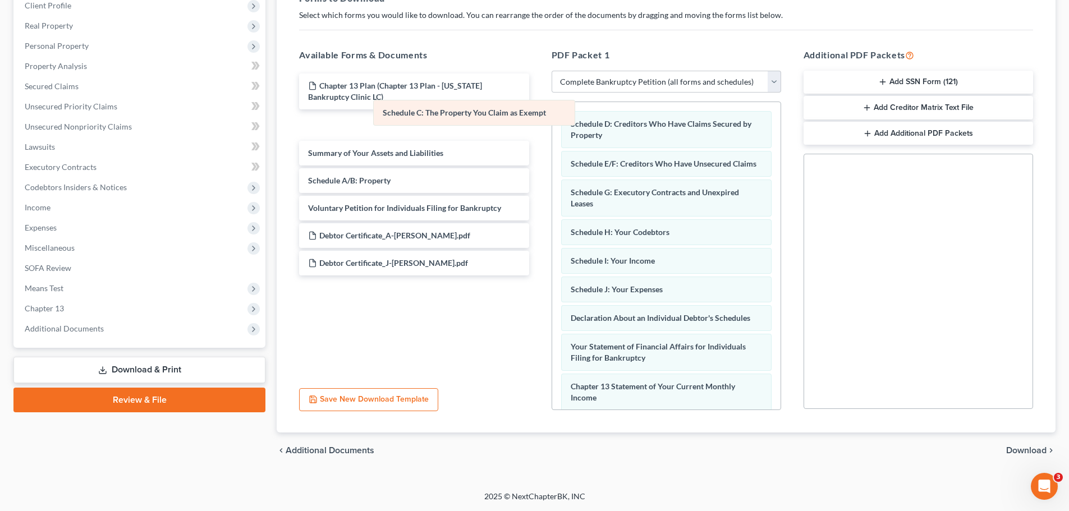
drag, startPoint x: 632, startPoint y: 122, endPoint x: 386, endPoint y: 124, distance: 246.9
click at [552, 117] on div "Schedule C: The Property You Claim as Exempt Schedule C: The Property You Claim…" at bounding box center [666, 360] width 228 height 517
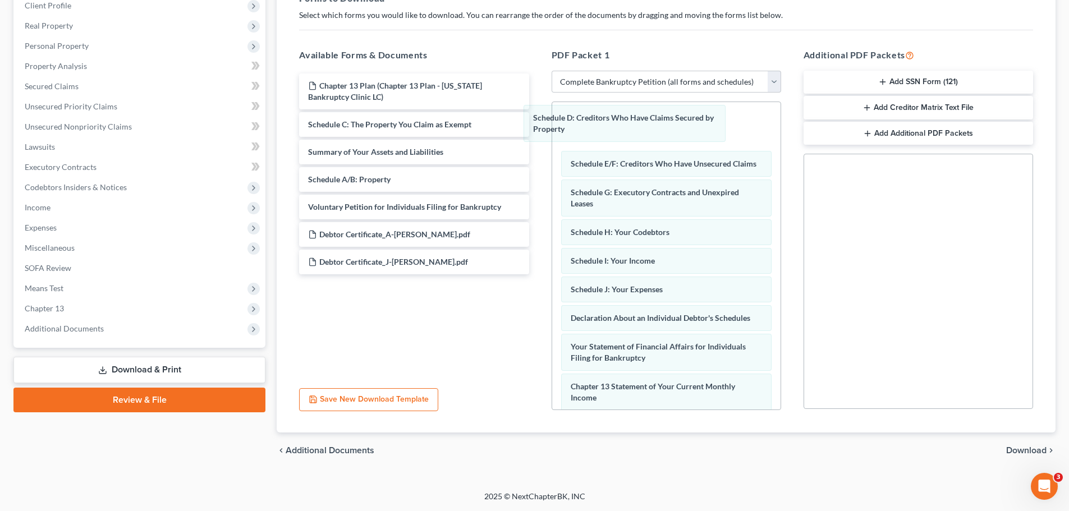
drag, startPoint x: 623, startPoint y: 121, endPoint x: 377, endPoint y: 111, distance: 246.6
click at [552, 111] on div "Schedule D: Creditors Who Have Claims Secured by Property Schedule D: Creditors…" at bounding box center [666, 360] width 228 height 517
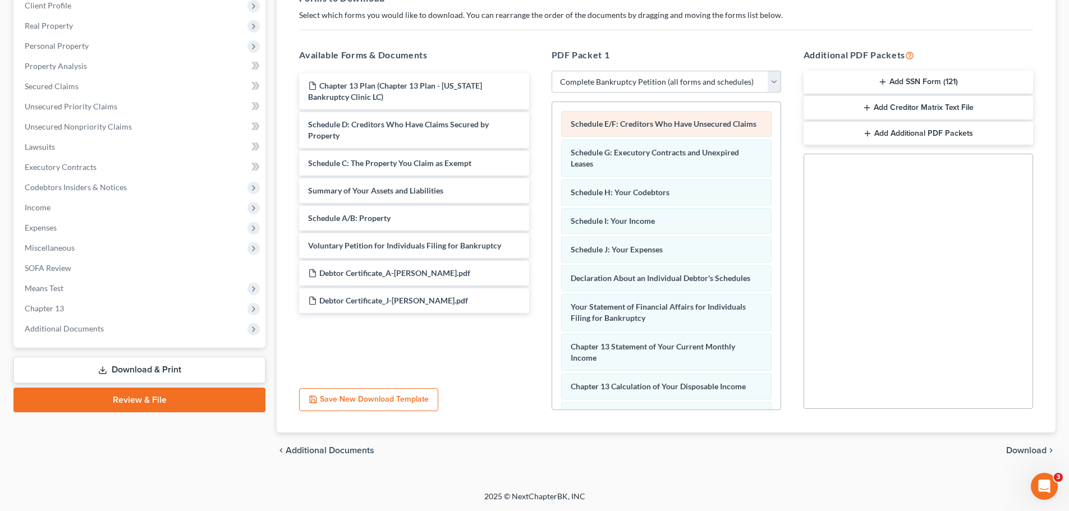
click at [552, 151] on div "Schedule E/F: Creditors Who Have Unsecured Claims Schedule G: Executory Contrac…" at bounding box center [666, 340] width 228 height 477
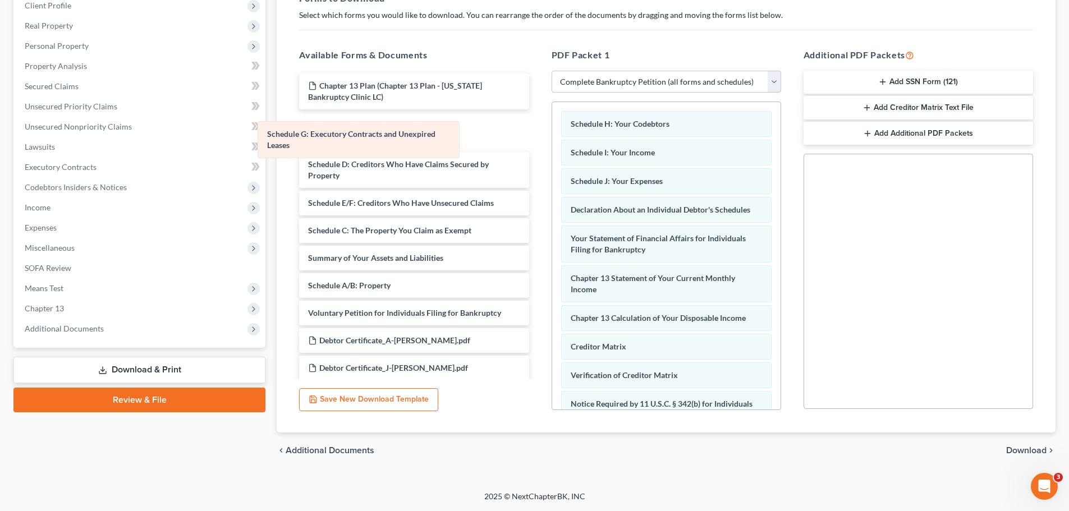
drag, startPoint x: 634, startPoint y: 129, endPoint x: 295, endPoint y: 153, distance: 339.8
click at [552, 153] on div "Schedule G: Executory Contracts and Unexpired Leases Schedule G: Executory Cont…" at bounding box center [666, 306] width 228 height 409
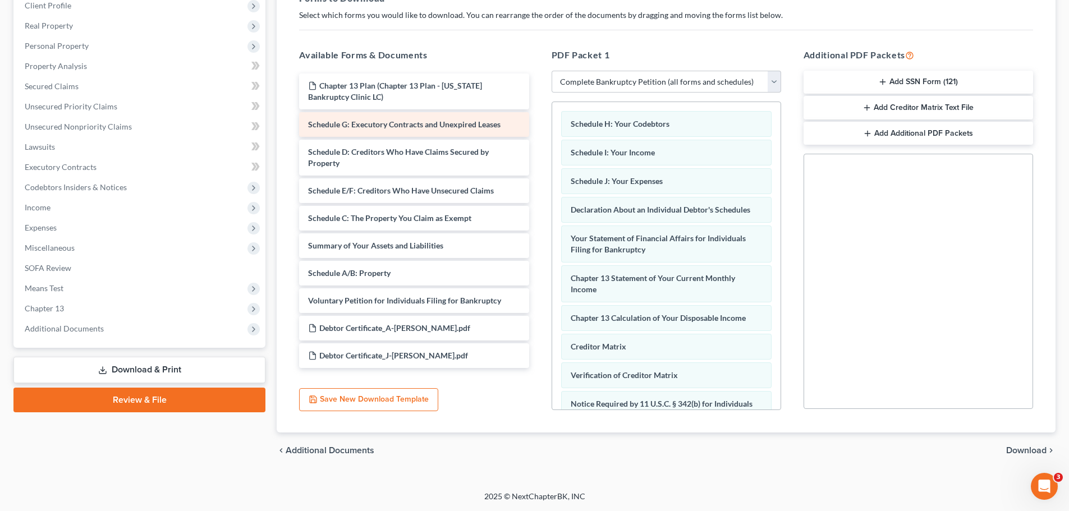
click at [552, 115] on div "Schedule H: Your Codebtors Schedule I: Your Income Schedule J: Your Expenses De…" at bounding box center [666, 306] width 228 height 409
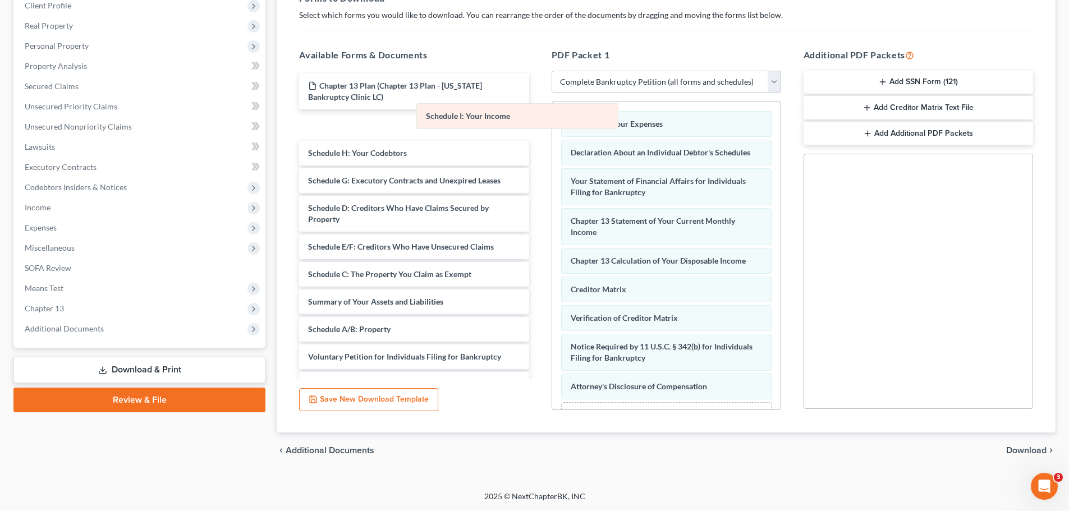
drag, startPoint x: 491, startPoint y: 113, endPoint x: 416, endPoint y: 124, distance: 75.4
click at [552, 124] on div "Schedule I: Your Income Schedule I: Your Income Schedule J: Your Expenses Decla…" at bounding box center [666, 277] width 228 height 351
click at [552, 143] on div "Schedule J: Your Expenses Declaration About an Individual Debtor's Schedules Yo…" at bounding box center [666, 277] width 228 height 351
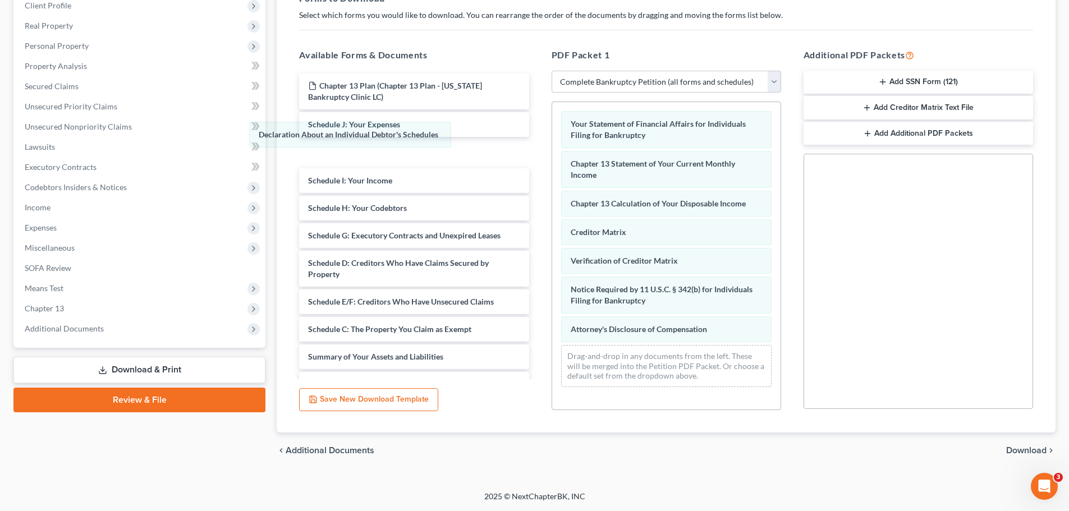
click at [552, 135] on div "Declaration About an Individual Debtor's Schedules Declaration About an Individ…" at bounding box center [666, 249] width 228 height 294
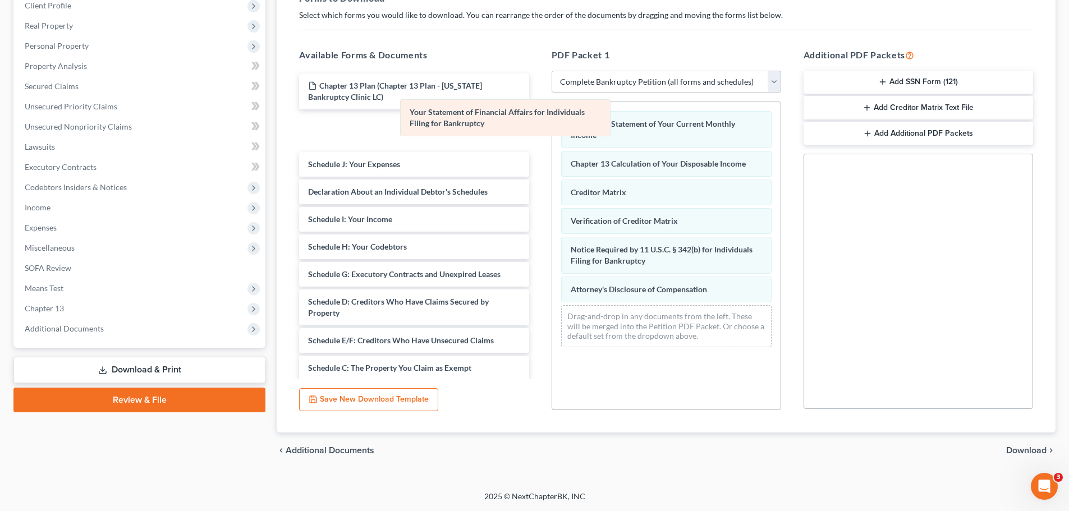
drag, startPoint x: 623, startPoint y: 127, endPoint x: 461, endPoint y: 116, distance: 163.2
click at [552, 116] on div "Your Statement of Financial Affairs for Individuals Filing for Bankruptcy Your …" at bounding box center [666, 229] width 228 height 254
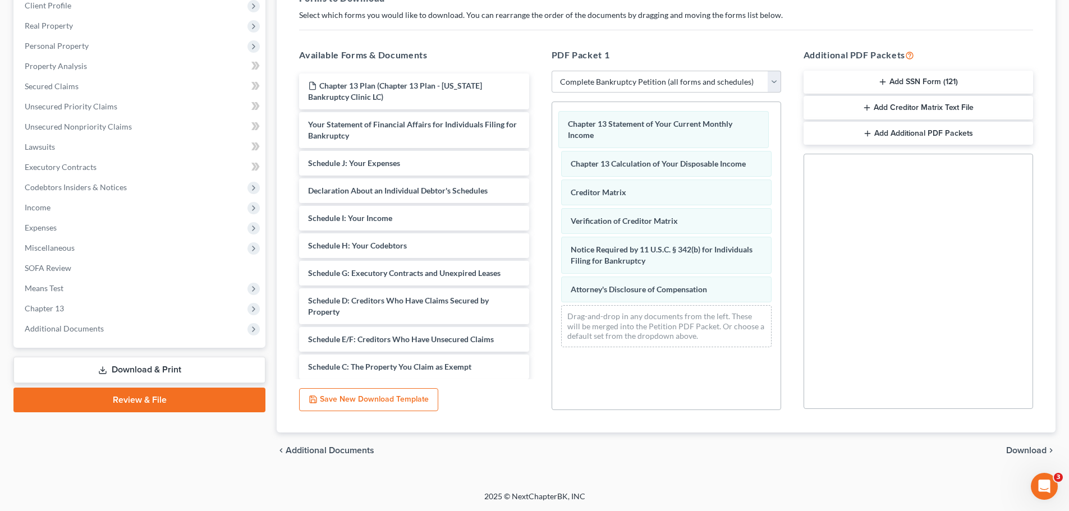
click at [650, 126] on div "Chapter 13 Statement of Your Current Monthly Income Chapter 13 Statement of You…" at bounding box center [666, 229] width 228 height 254
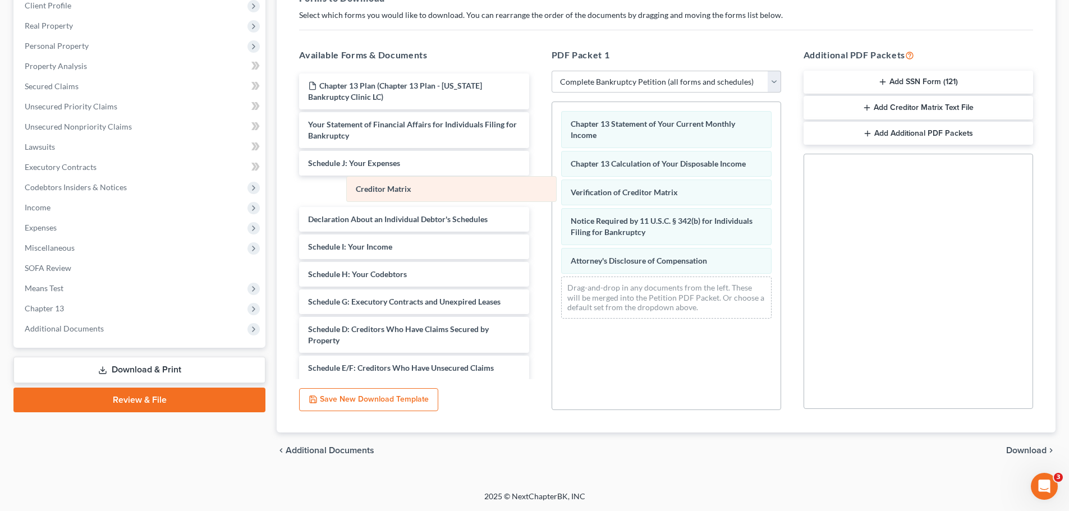
drag, startPoint x: 653, startPoint y: 187, endPoint x: 414, endPoint y: 204, distance: 239.1
click at [552, 213] on div "Creditor Matrix Chapter 13 Statement of Your Current Monthly Income Chapter 13 …" at bounding box center [666, 215] width 228 height 226
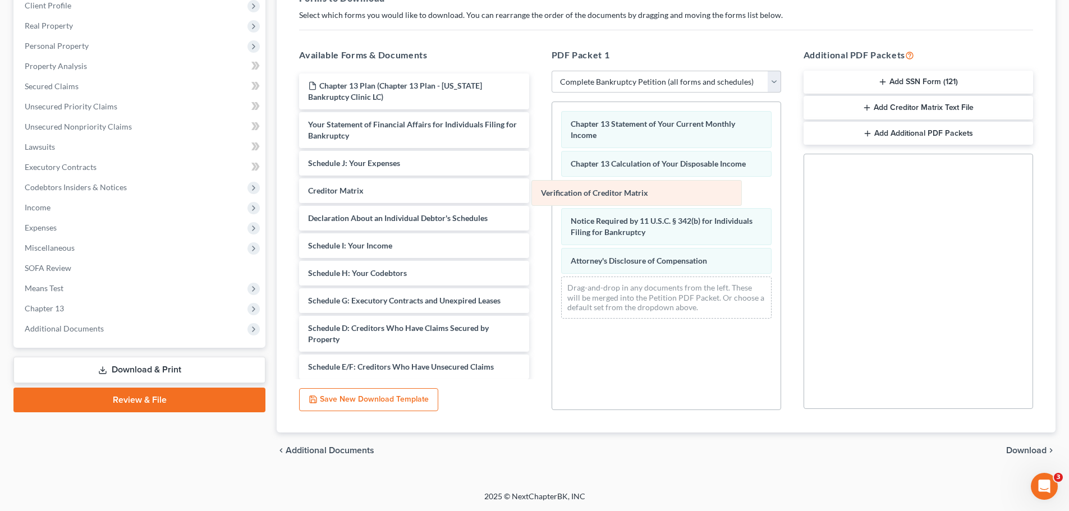
drag, startPoint x: 631, startPoint y: 191, endPoint x: 434, endPoint y: 191, distance: 196.4
click at [552, 191] on div "Verification of Creditor Matrix Chapter 13 Statement of Your Current Monthly In…" at bounding box center [666, 215] width 228 height 226
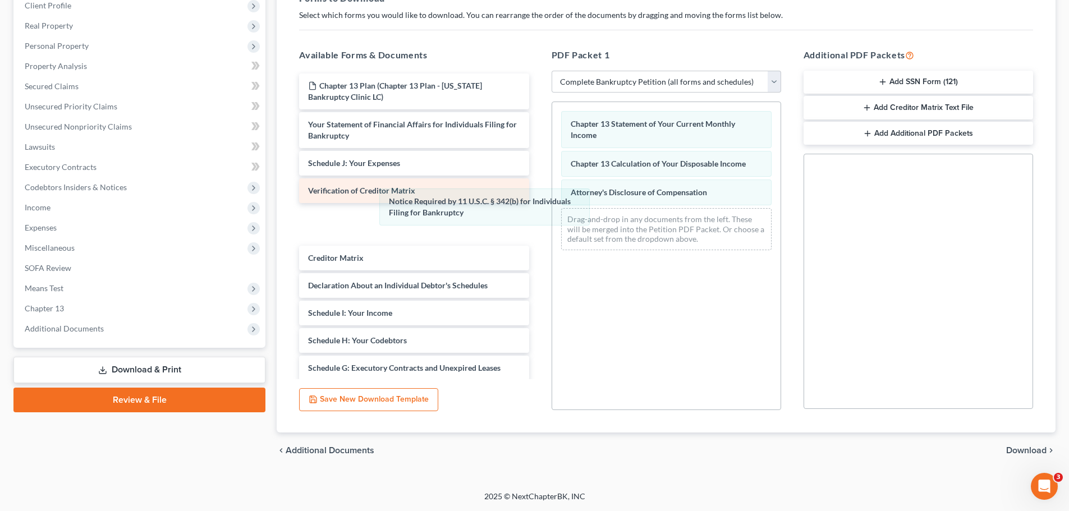
drag, startPoint x: 629, startPoint y: 185, endPoint x: 335, endPoint y: 194, distance: 294.2
click at [552, 194] on div "Notice Required by 11 U.S.C. § 342(b) for Individuals Filing for Bankruptcy Cha…" at bounding box center [666, 180] width 228 height 157
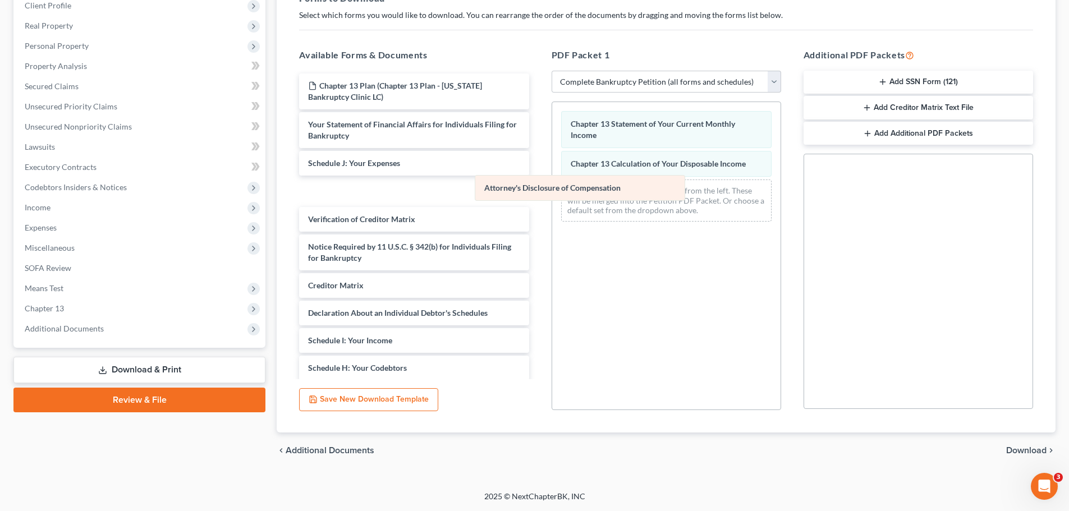
drag, startPoint x: 609, startPoint y: 191, endPoint x: 446, endPoint y: 203, distance: 163.7
click at [552, 203] on div "Attorney's Disclosure of Compensation Chapter 13 Statement of Your Current Mont…" at bounding box center [666, 166] width 228 height 129
click at [1014, 451] on span "Download" at bounding box center [1026, 450] width 40 height 9
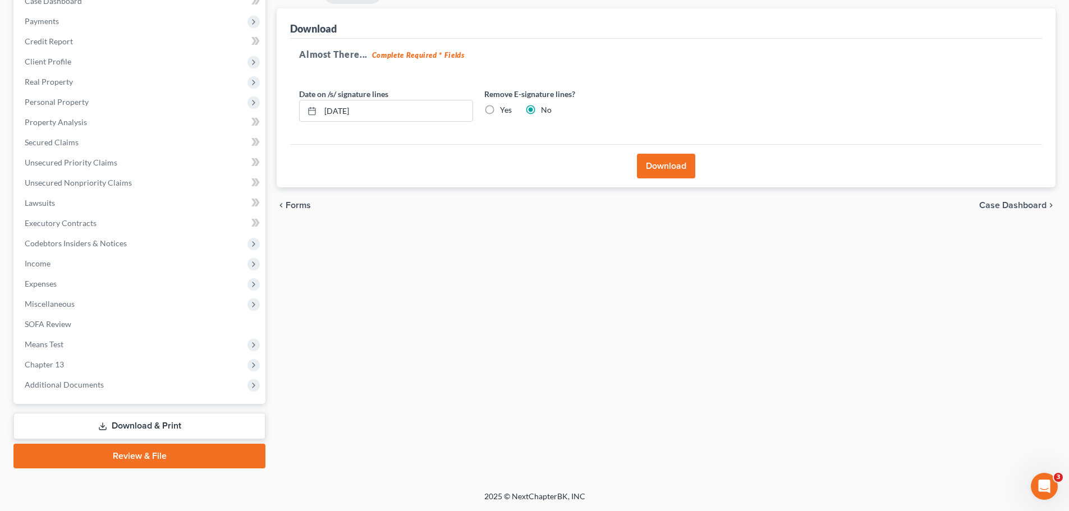
click at [655, 170] on button "Download" at bounding box center [666, 166] width 58 height 25
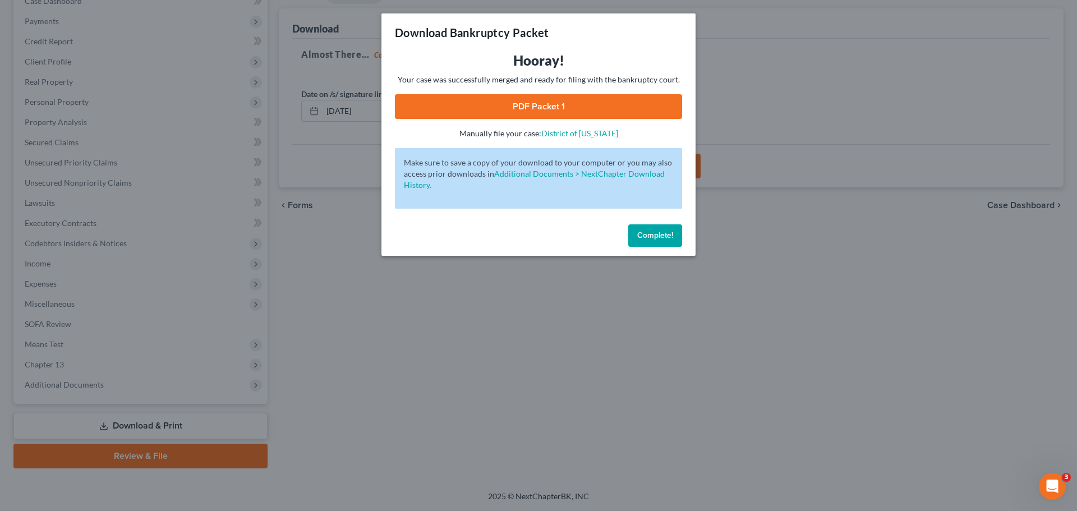
click at [529, 104] on link "PDF Packet 1" at bounding box center [538, 106] width 287 height 25
click at [658, 230] on button "Complete!" at bounding box center [655, 235] width 54 height 22
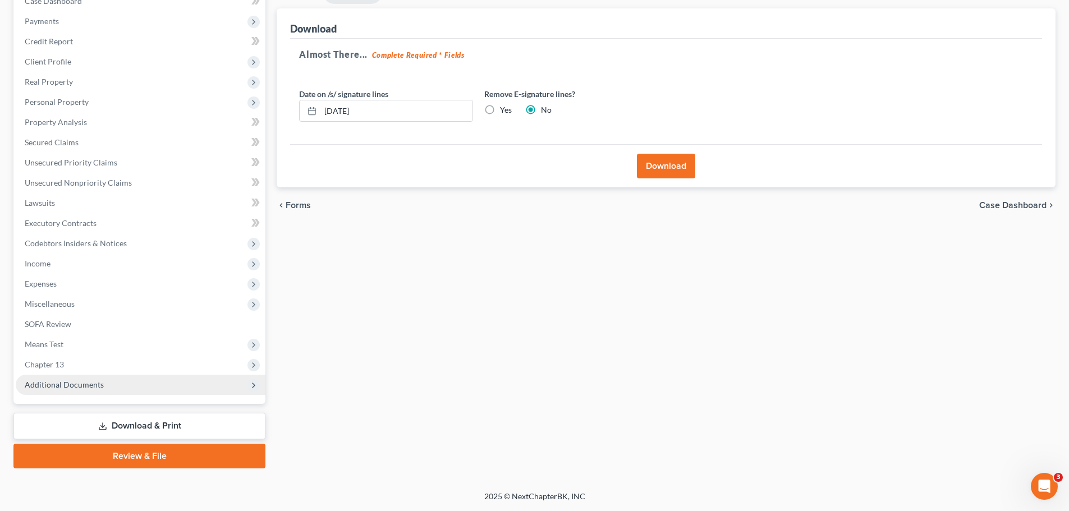
click at [122, 384] on span "Additional Documents" at bounding box center [141, 385] width 250 height 20
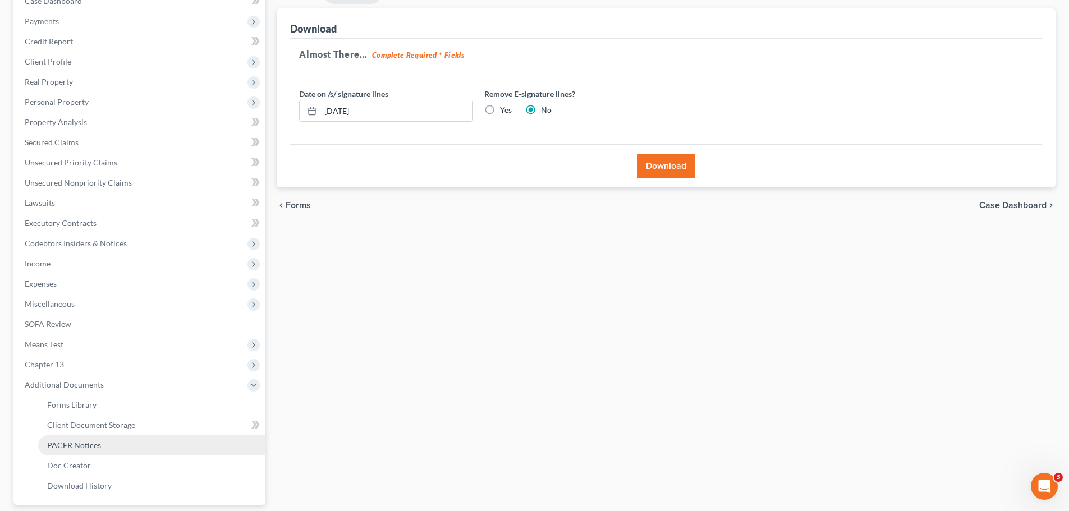
click at [98, 445] on span "PACER Notices" at bounding box center [74, 446] width 54 height 10
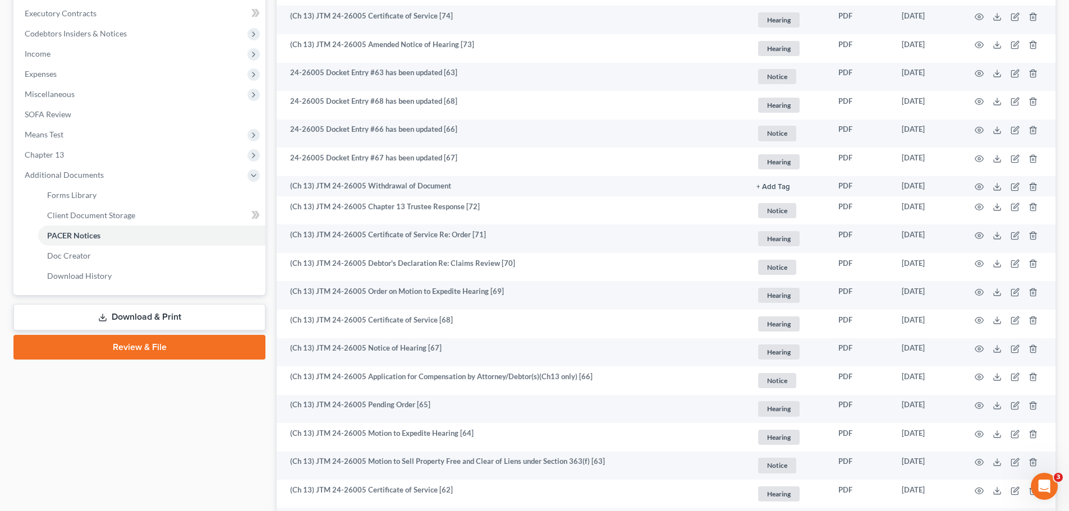
scroll to position [337, 0]
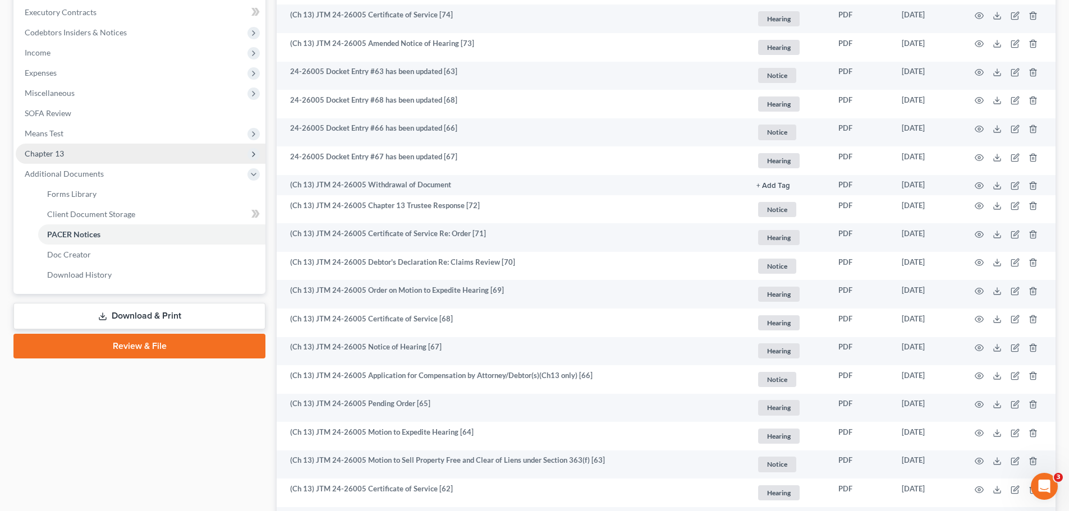
click at [102, 158] on span "Chapter 13" at bounding box center [141, 154] width 250 height 20
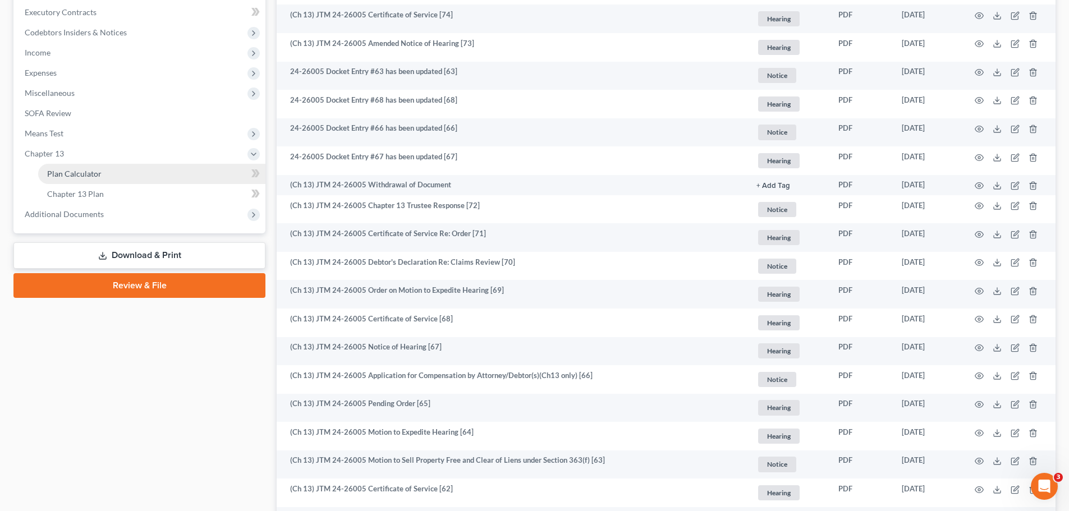
click at [110, 177] on link "Plan Calculator" at bounding box center [151, 174] width 227 height 20
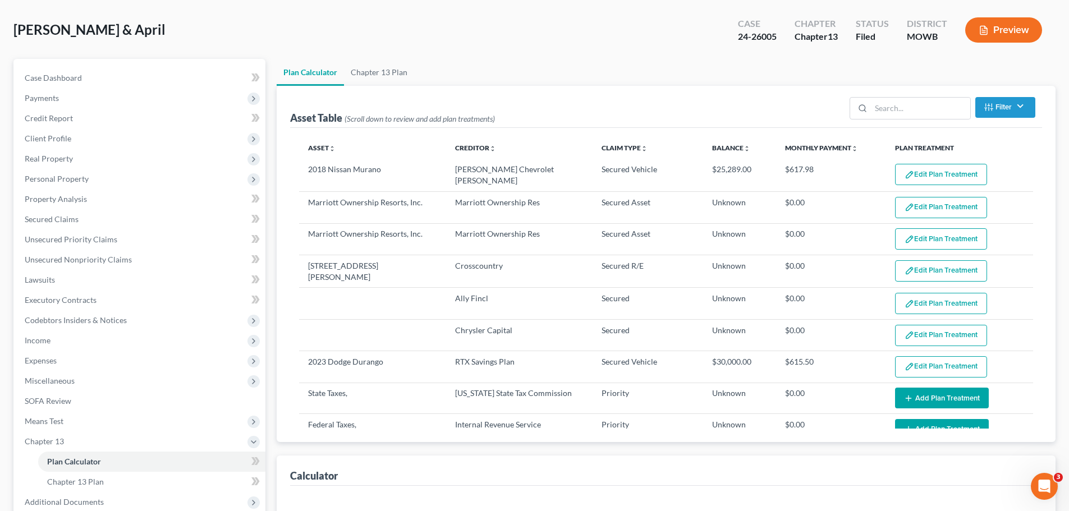
scroll to position [56, 0]
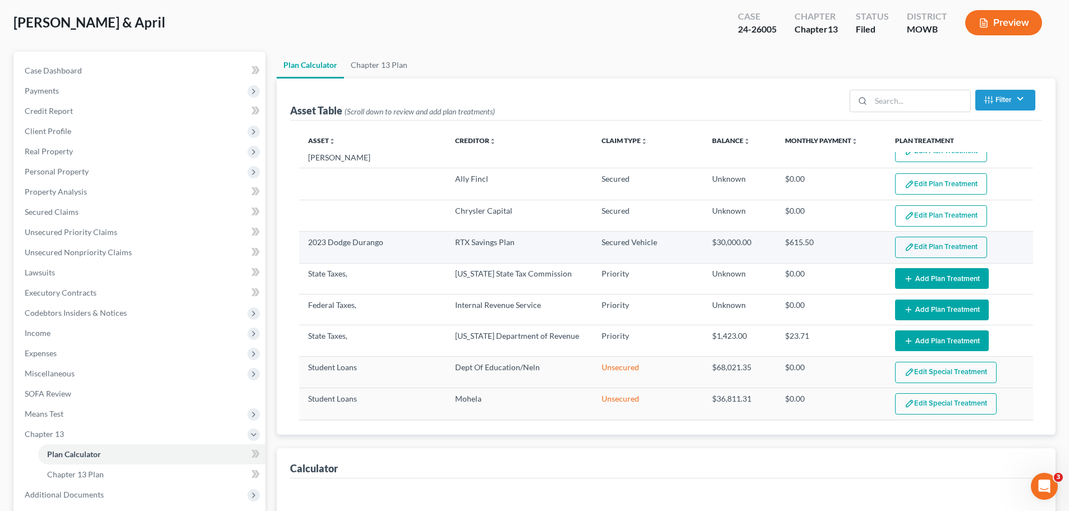
select select "59"
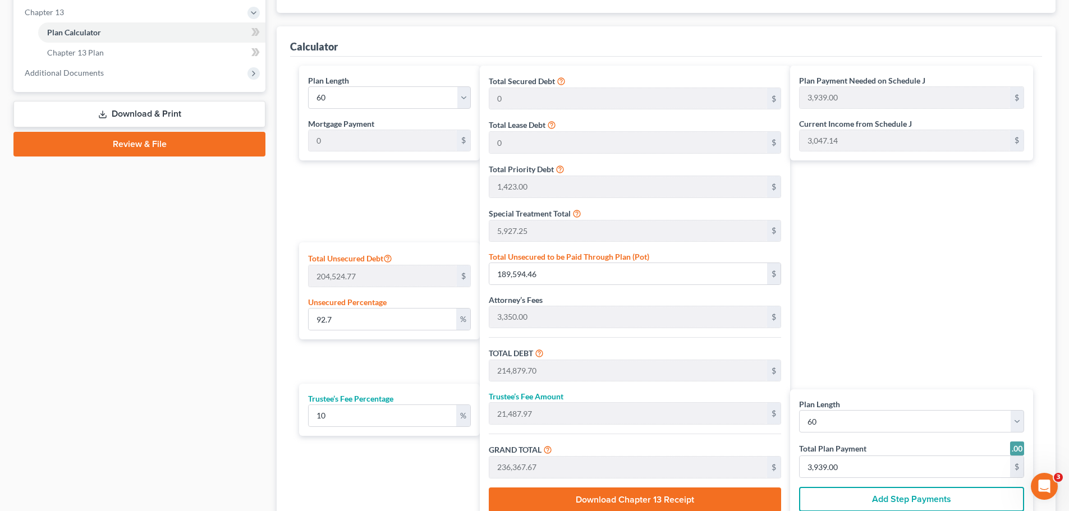
scroll to position [505, 0]
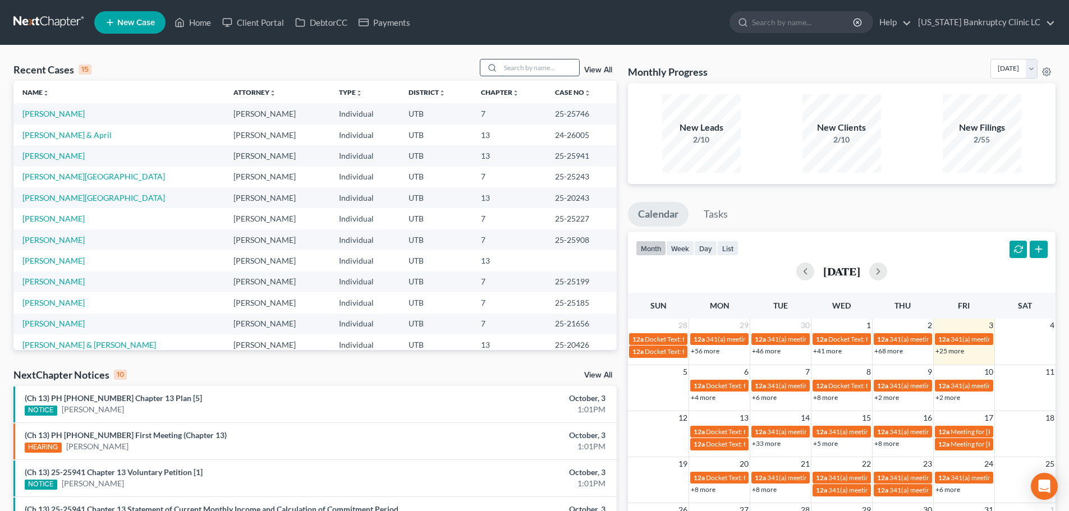
click at [524, 71] on input "search" at bounding box center [540, 67] width 79 height 16
type input "[PERSON_NAME]"
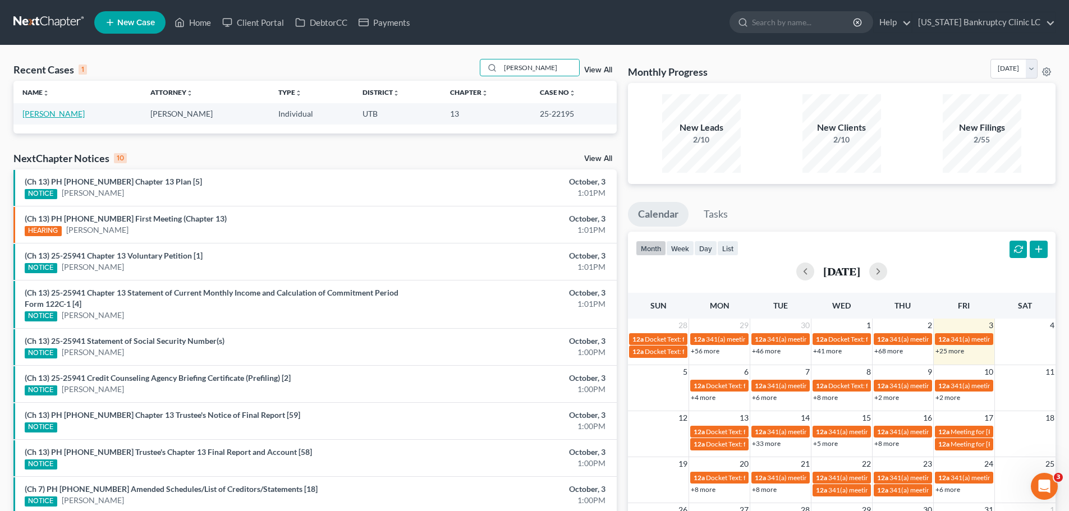
click at [48, 113] on link "[PERSON_NAME]" at bounding box center [53, 114] width 62 height 10
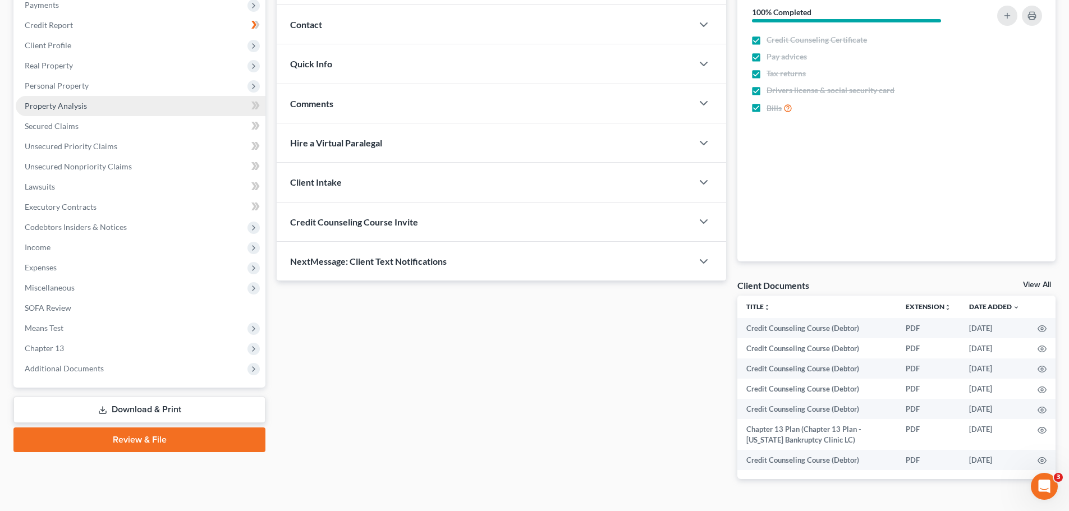
scroll to position [171, 0]
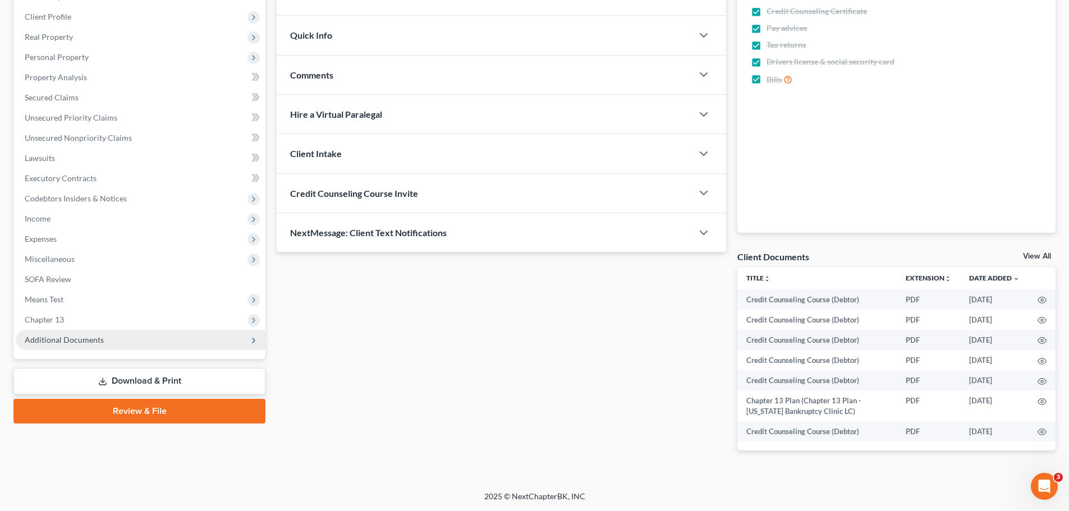
click at [91, 341] on span "Additional Documents" at bounding box center [64, 340] width 79 height 10
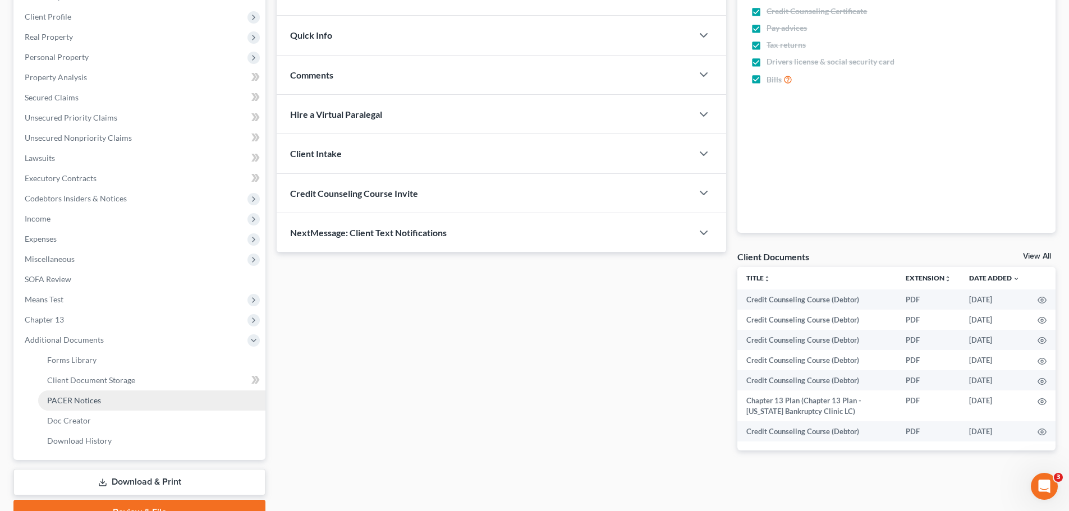
click at [79, 394] on link "PACER Notices" at bounding box center [151, 401] width 227 height 20
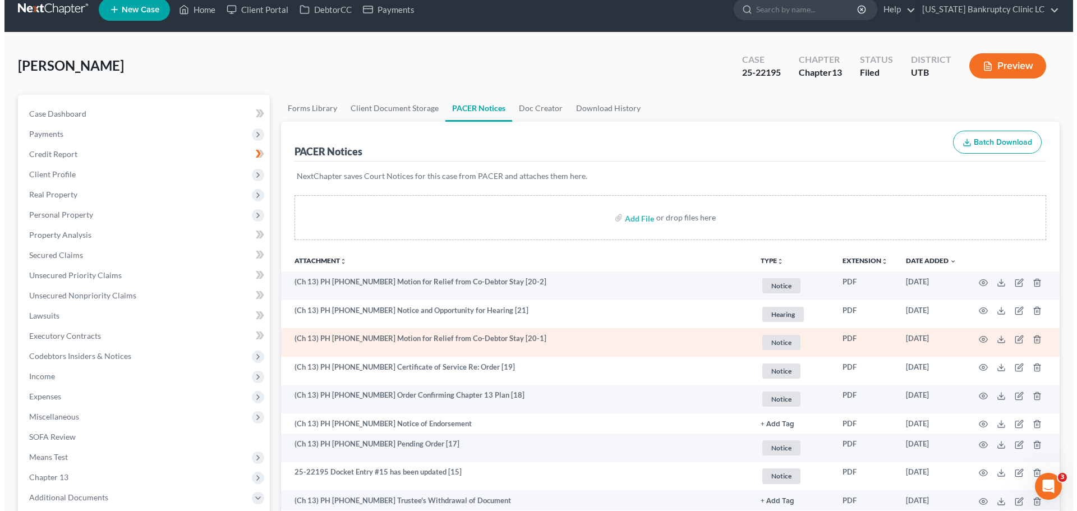
scroll to position [56, 0]
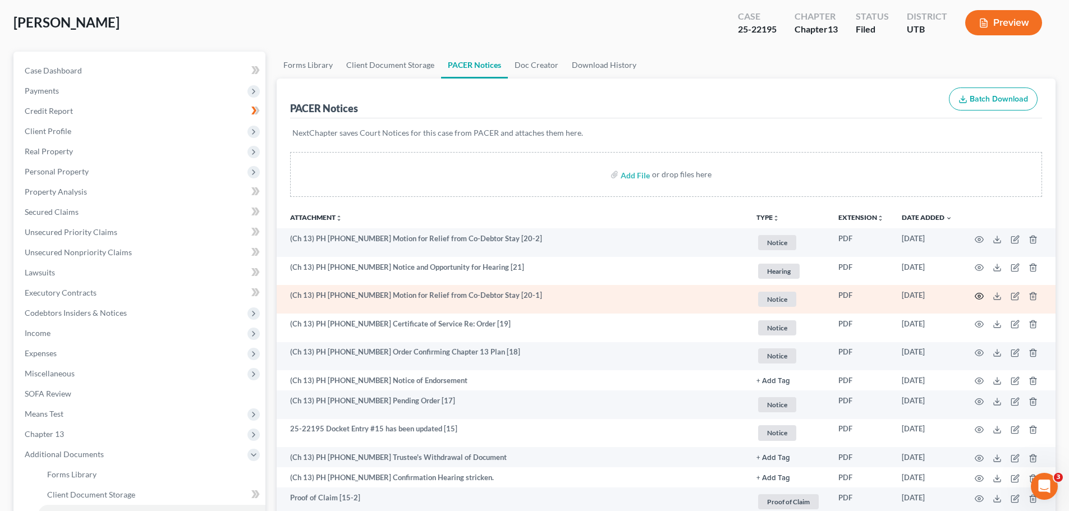
click at [981, 296] on icon "button" at bounding box center [979, 296] width 9 height 9
